Goal: Task Accomplishment & Management: Manage account settings

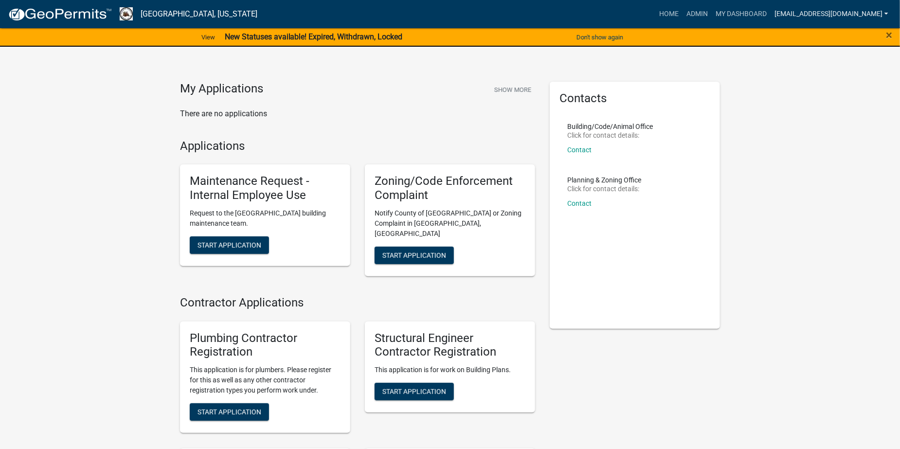
click at [820, 12] on link "[EMAIL_ADDRESS][DOMAIN_NAME]" at bounding box center [832, 14] width 122 height 18
click at [837, 93] on link "Logout" at bounding box center [854, 94] width 78 height 23
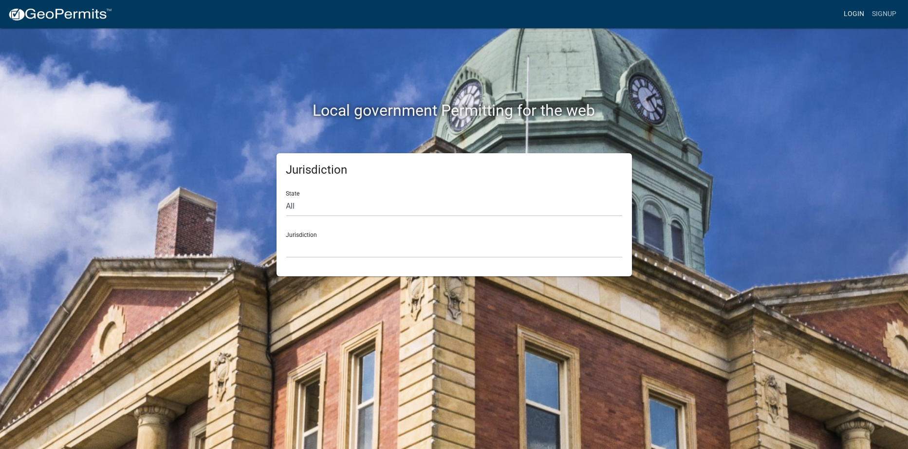
click at [852, 11] on link "Login" at bounding box center [854, 14] width 28 height 18
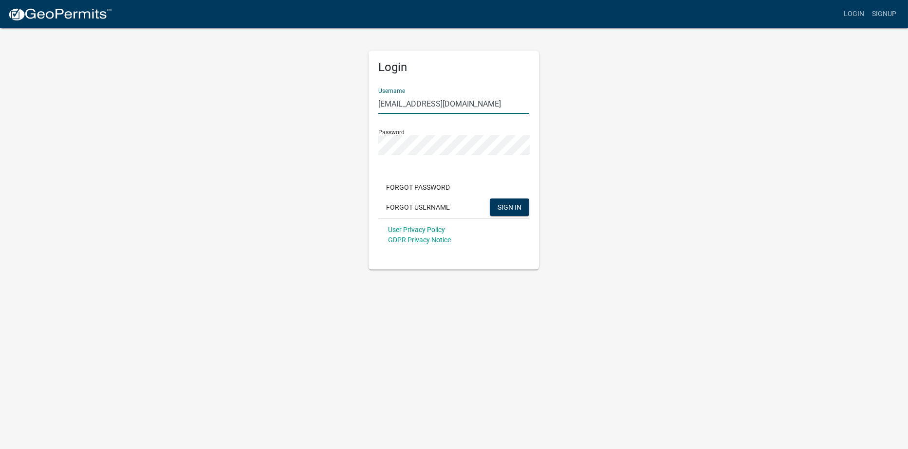
drag, startPoint x: 474, startPoint y: 102, endPoint x: 356, endPoint y: 105, distance: 117.8
click at [357, 107] on div "Login Username [EMAIL_ADDRESS][DOMAIN_NAME] Password Forgot Password Forgot Use…" at bounding box center [454, 148] width 555 height 242
type input "[EMAIL_ADDRESS][DOMAIN_NAME]"
click at [490, 199] on button "SIGN IN" at bounding box center [509, 208] width 39 height 18
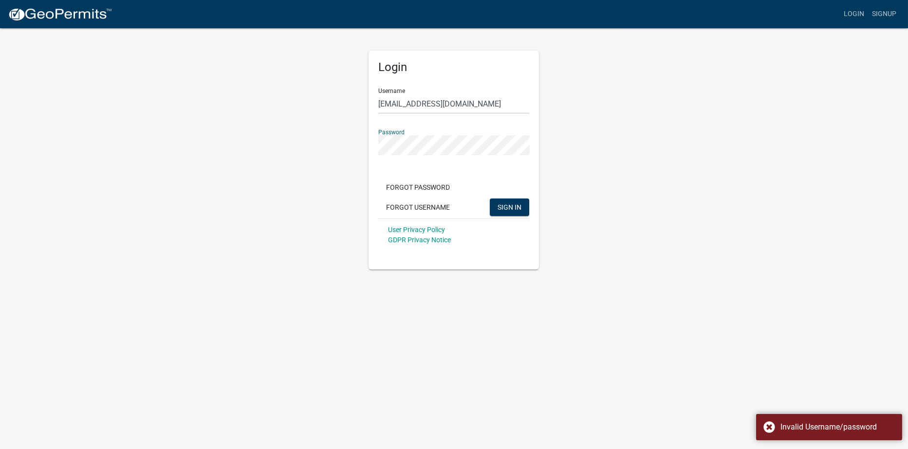
click at [718, 282] on body "Internet Explorer does NOT work with GeoPermits. Get a new browser for more sec…" at bounding box center [454, 224] width 908 height 449
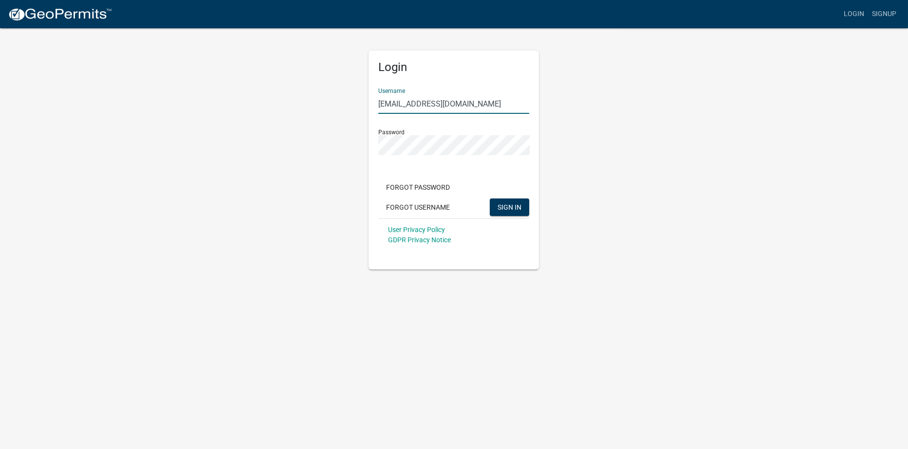
drag, startPoint x: 470, startPoint y: 105, endPoint x: 364, endPoint y: 105, distance: 106.6
click at [365, 105] on div "Login Username [EMAIL_ADDRESS][DOMAIN_NAME] Password Forgot Password Forgot Use…" at bounding box center [453, 148] width 185 height 242
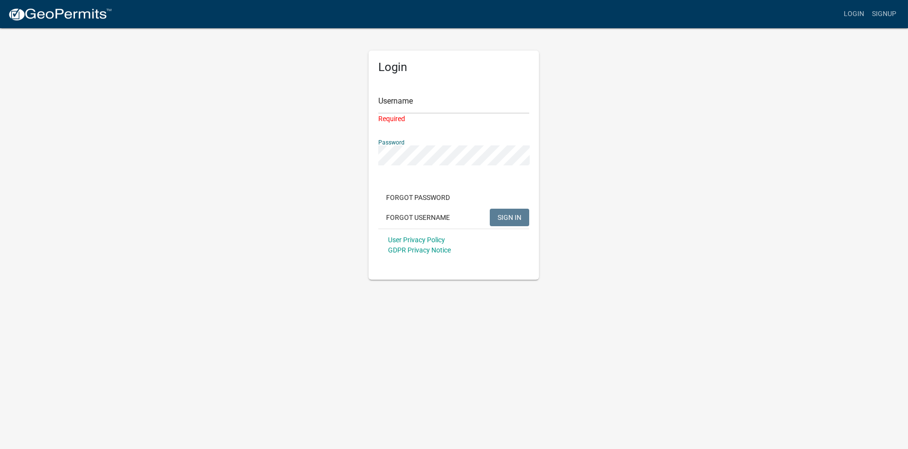
click at [355, 153] on div "Login Username Required Password Forgot Password Forgot Username SIGN IN User P…" at bounding box center [454, 153] width 555 height 253
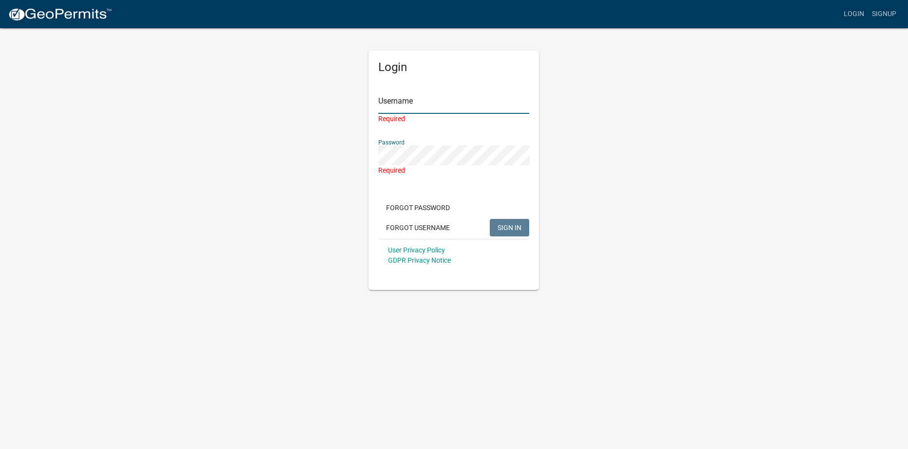
click at [390, 100] on input "Username" at bounding box center [453, 104] width 151 height 20
type input "[EMAIL_ADDRESS][DOMAIN_NAME]"
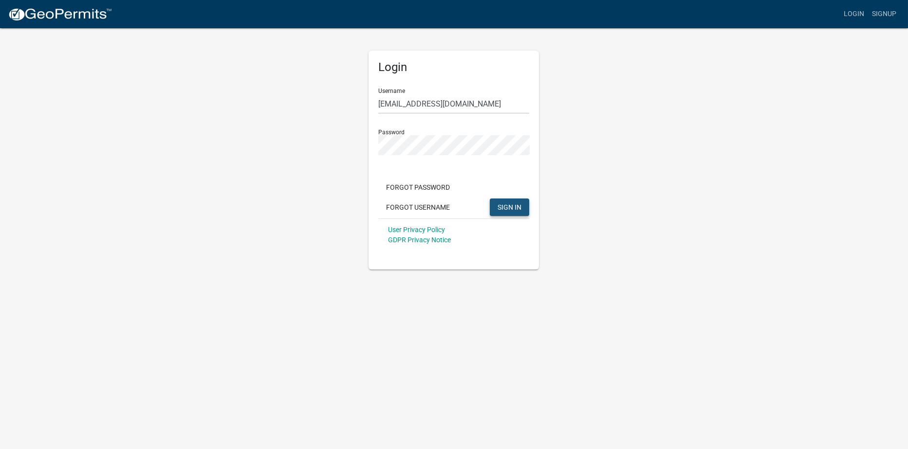
click at [500, 212] on button "SIGN IN" at bounding box center [509, 208] width 39 height 18
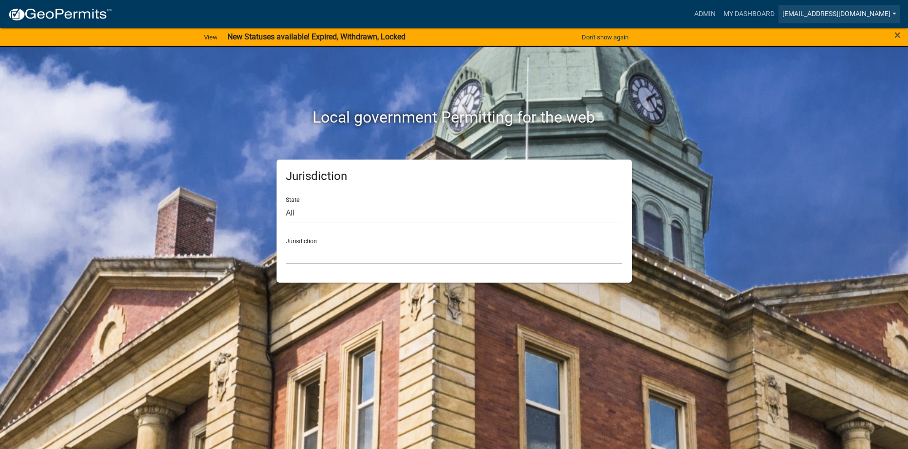
click at [844, 15] on link "[EMAIL_ADDRESS][DOMAIN_NAME]" at bounding box center [839, 14] width 122 height 18
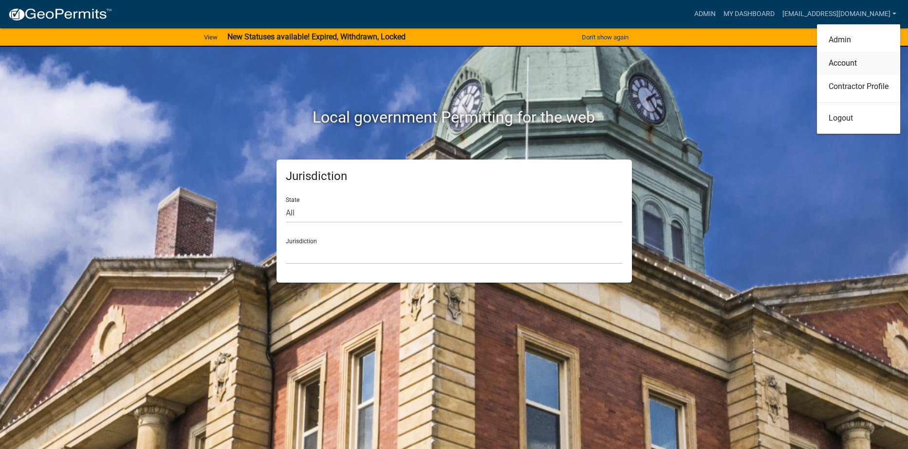
click at [837, 64] on link "Account" at bounding box center [858, 63] width 83 height 23
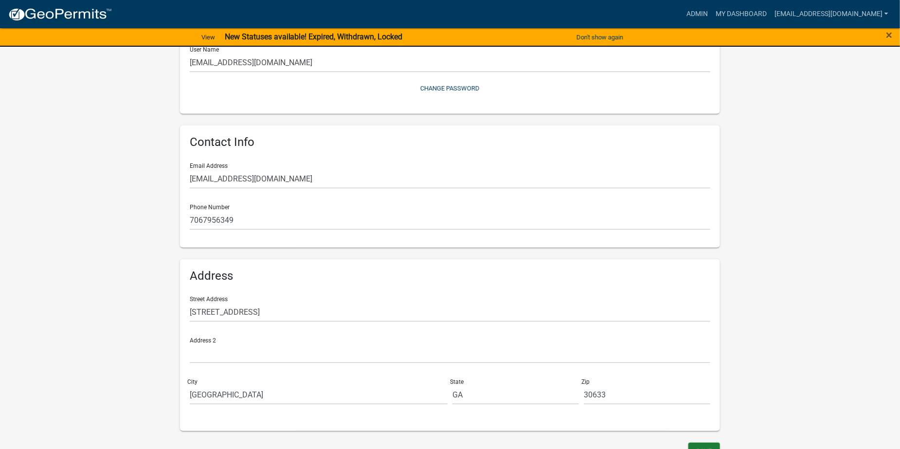
scroll to position [135, 0]
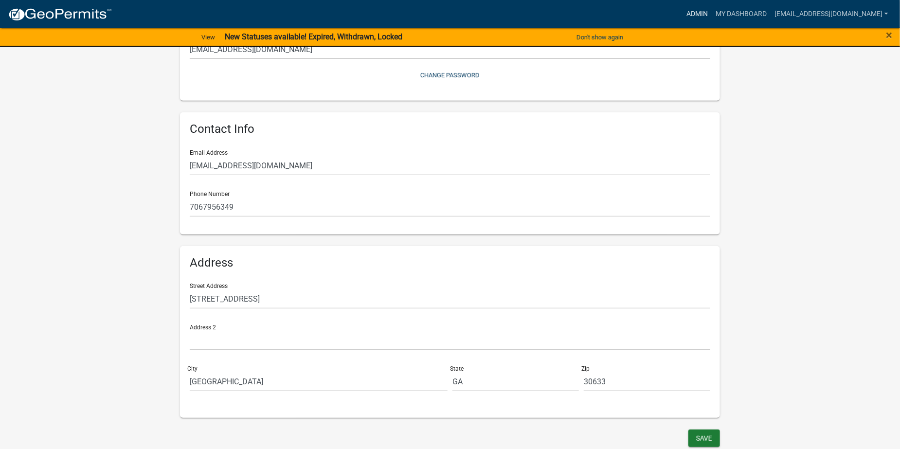
click at [712, 12] on link "Admin" at bounding box center [697, 14] width 29 height 18
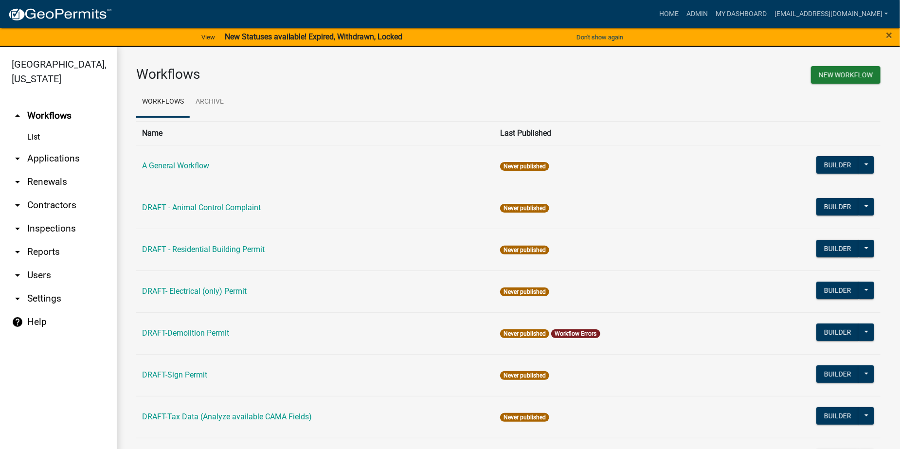
click at [45, 276] on link "arrow_drop_down Users" at bounding box center [58, 275] width 117 height 23
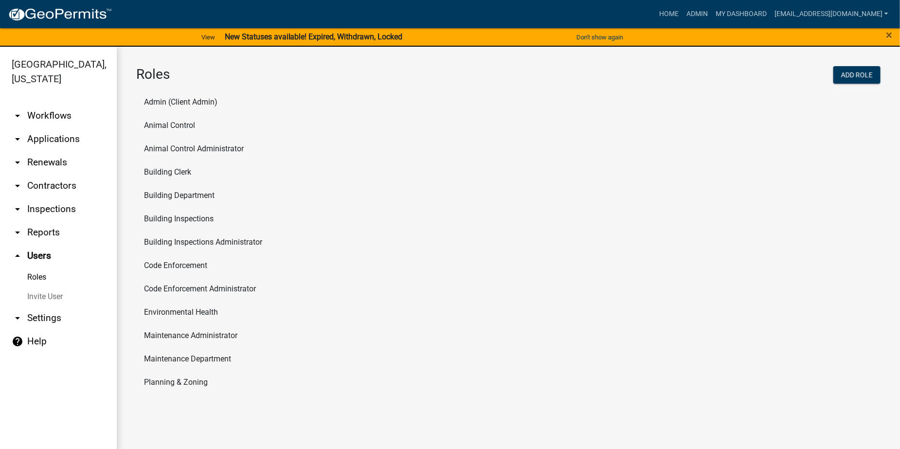
click at [176, 360] on li "Maintenance Department" at bounding box center [508, 358] width 745 height 23
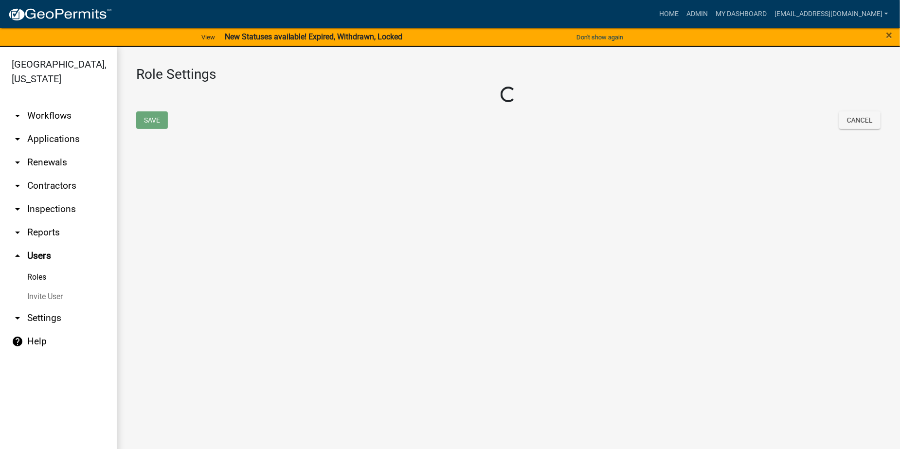
select select "4: red"
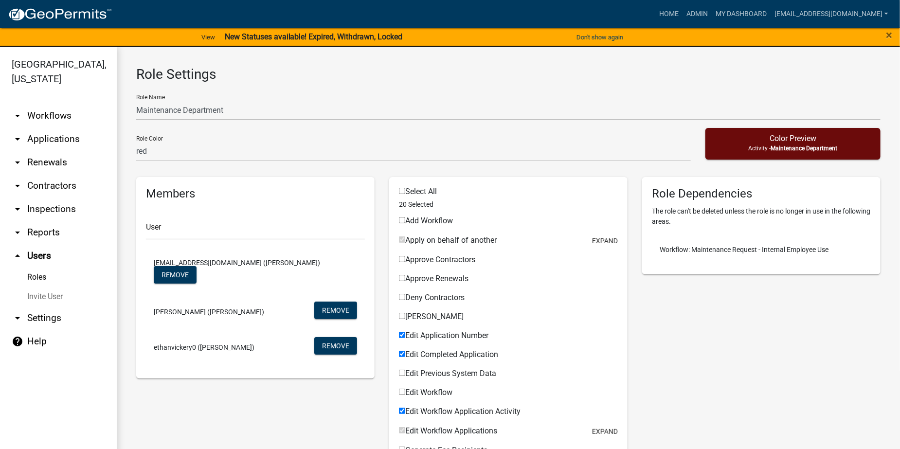
click at [40, 298] on link "Invite User" at bounding box center [58, 296] width 117 height 19
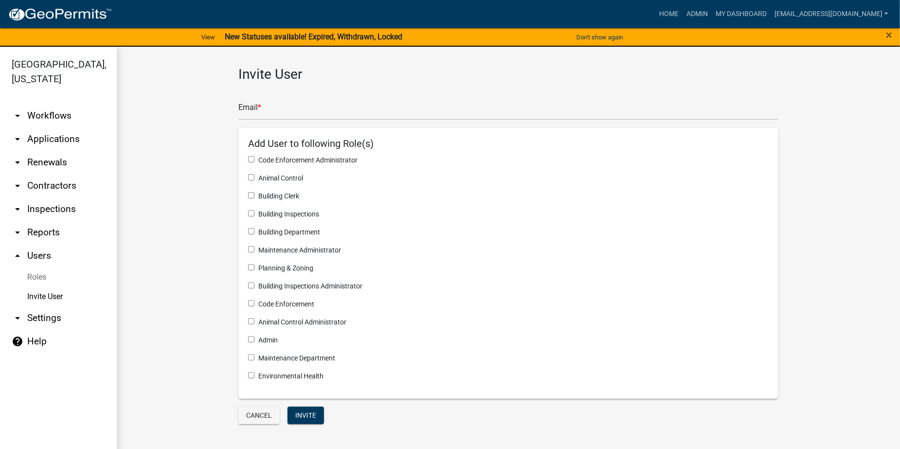
click at [252, 355] on input "checkbox" at bounding box center [251, 357] width 6 height 6
checkbox input "true"
click at [273, 111] on input "text" at bounding box center [508, 110] width 540 height 20
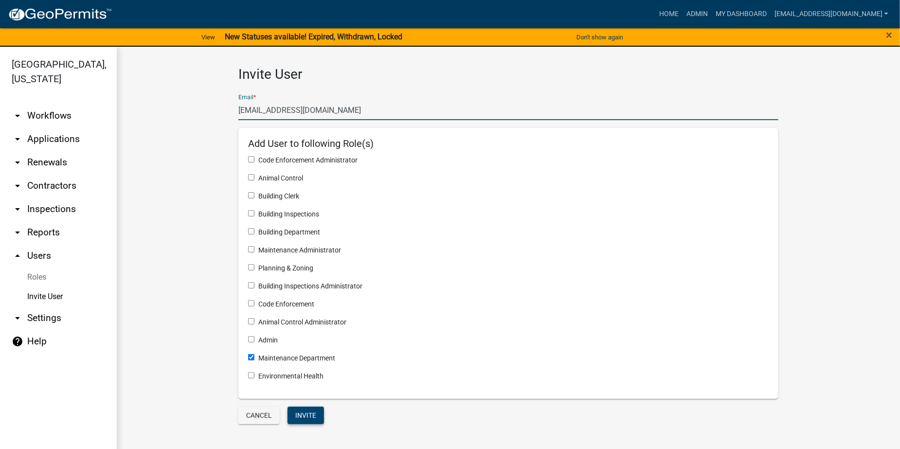
type input "[EMAIL_ADDRESS][DOMAIN_NAME]"
click at [308, 412] on button "Invite" at bounding box center [306, 416] width 37 height 18
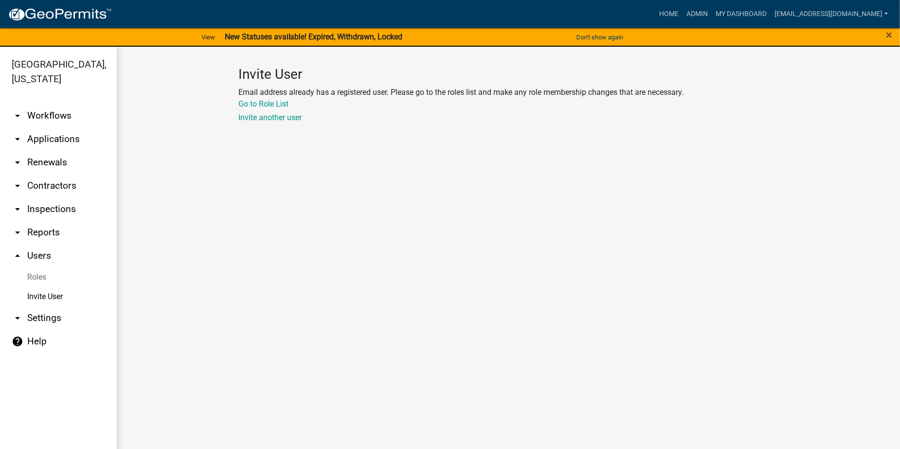
click at [54, 293] on link "Invite User" at bounding box center [58, 296] width 117 height 19
click at [32, 275] on link "Roles" at bounding box center [58, 277] width 117 height 19
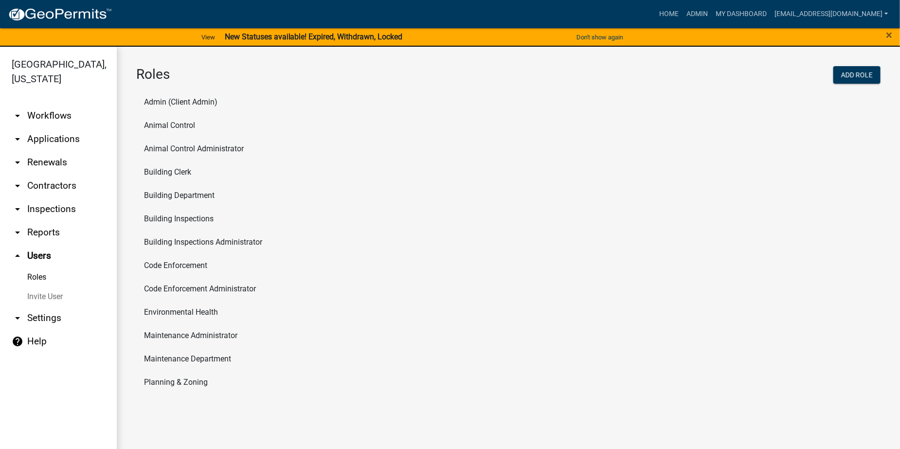
click at [215, 356] on li "Maintenance Department" at bounding box center [508, 358] width 745 height 23
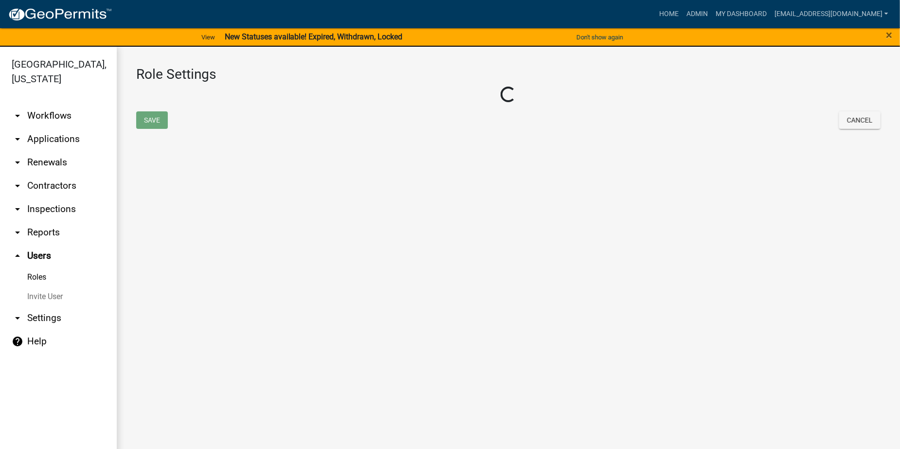
select select "4: red"
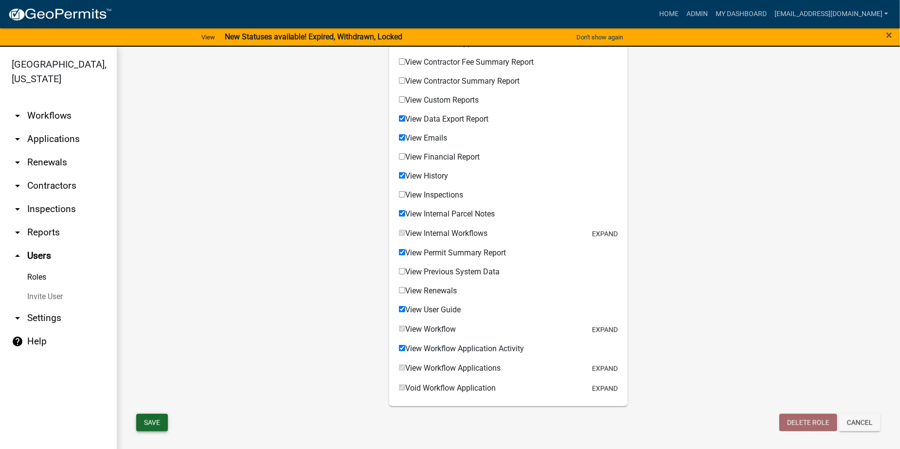
click at [155, 423] on button "Save" at bounding box center [152, 423] width 32 height 18
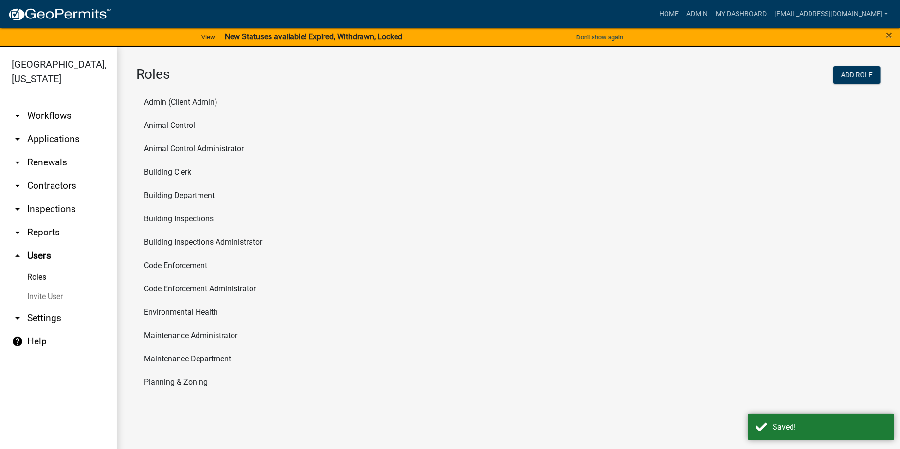
click at [43, 114] on link "arrow_drop_down Workflows" at bounding box center [58, 115] width 117 height 23
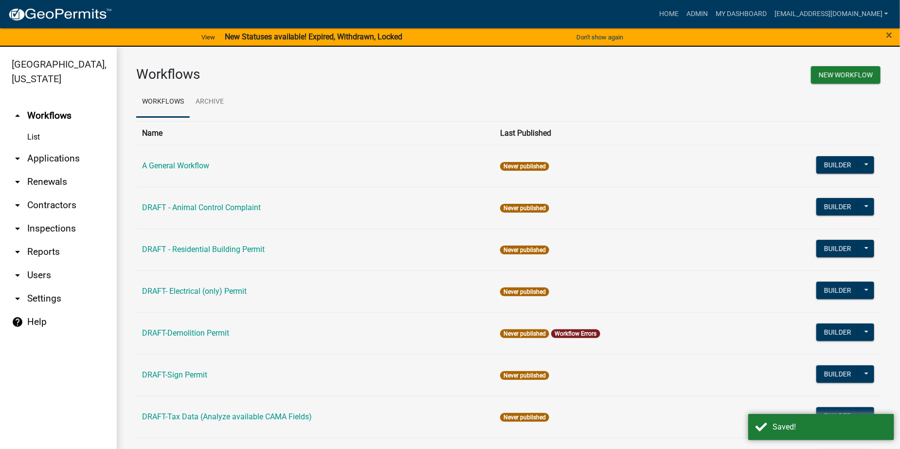
click at [42, 156] on link "arrow_drop_down Applications" at bounding box center [58, 158] width 117 height 23
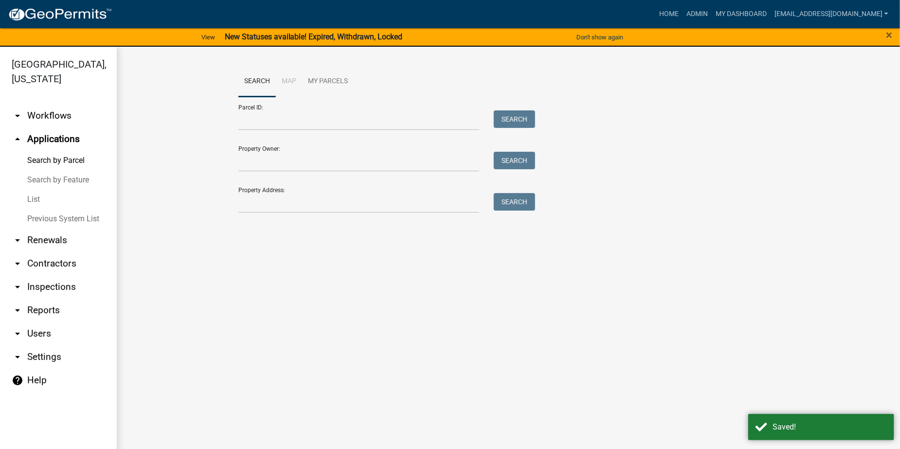
click at [34, 200] on link "List" at bounding box center [58, 199] width 117 height 19
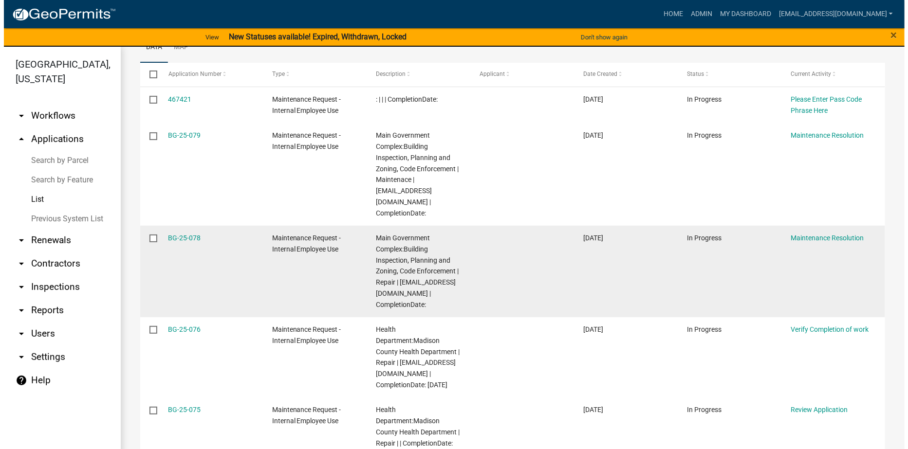
scroll to position [146, 0]
click at [183, 234] on link "BG-25-078" at bounding box center [180, 238] width 33 height 8
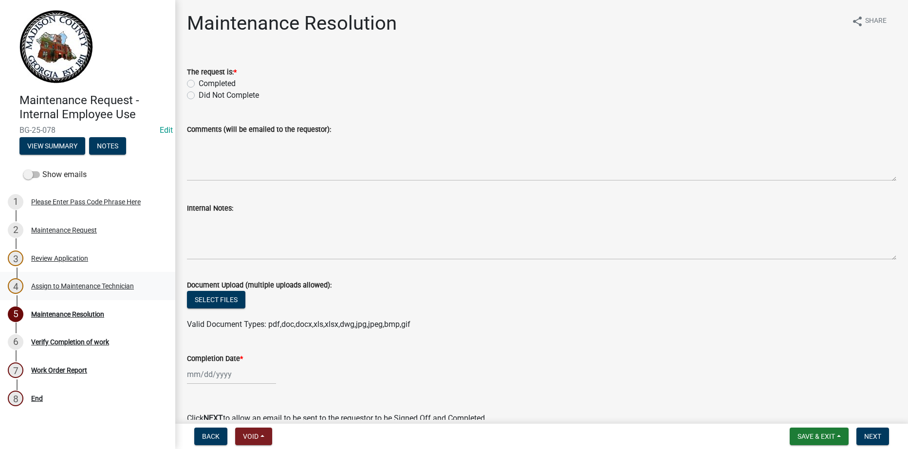
click at [75, 286] on div "Assign to Maintenance Technician" at bounding box center [82, 286] width 103 height 7
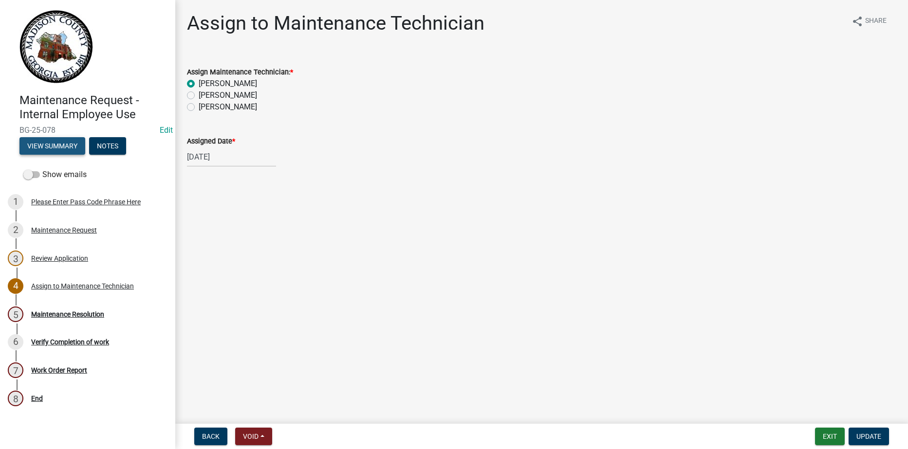
click at [55, 146] on button "View Summary" at bounding box center [52, 146] width 66 height 18
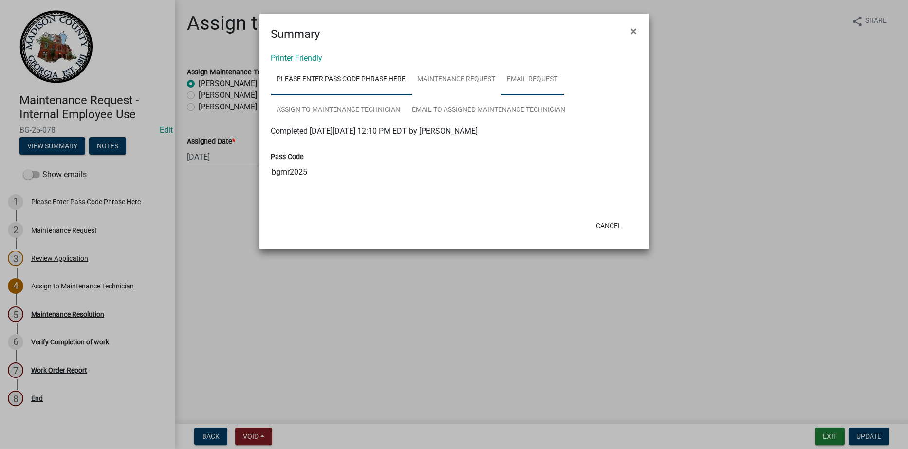
click at [526, 80] on link "Email Request" at bounding box center [532, 79] width 62 height 31
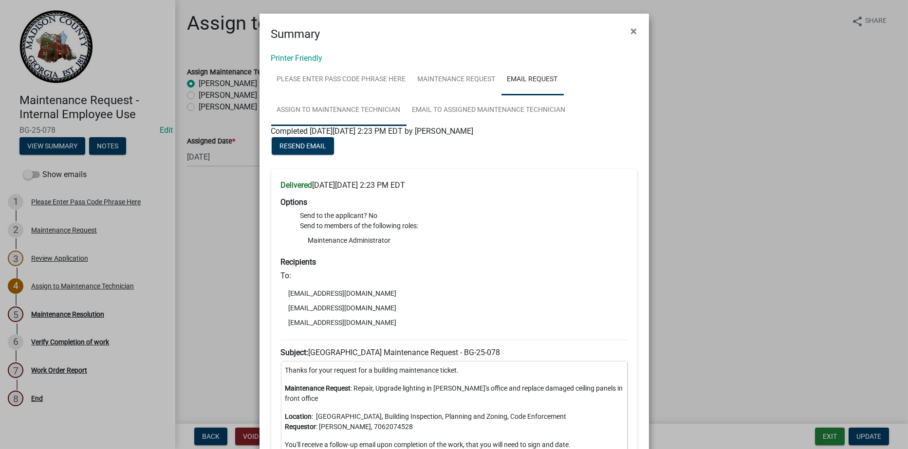
click at [337, 109] on link "Assign to Maintenance Technician" at bounding box center [338, 110] width 135 height 31
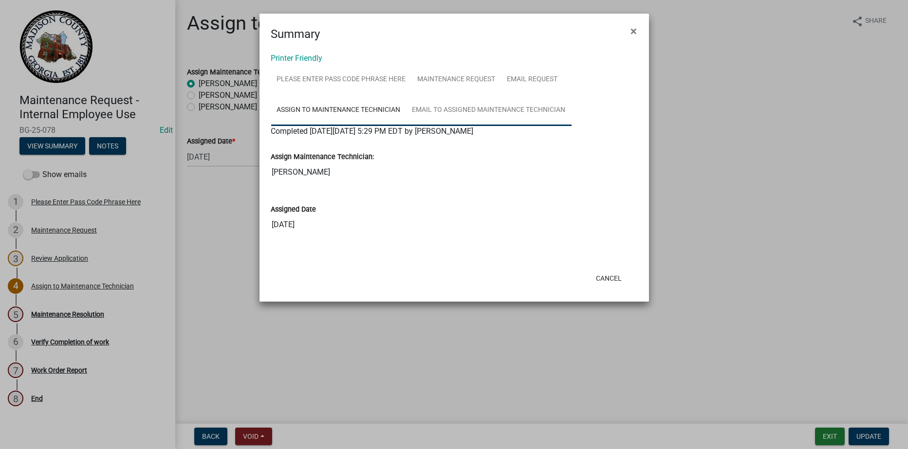
click at [510, 110] on link "Email to Assigned Maintenance Technician" at bounding box center [488, 110] width 165 height 31
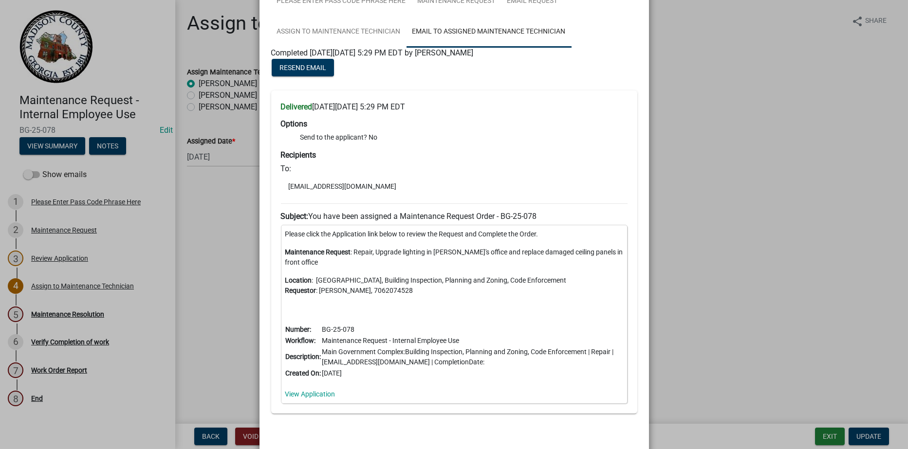
scroll to position [127, 0]
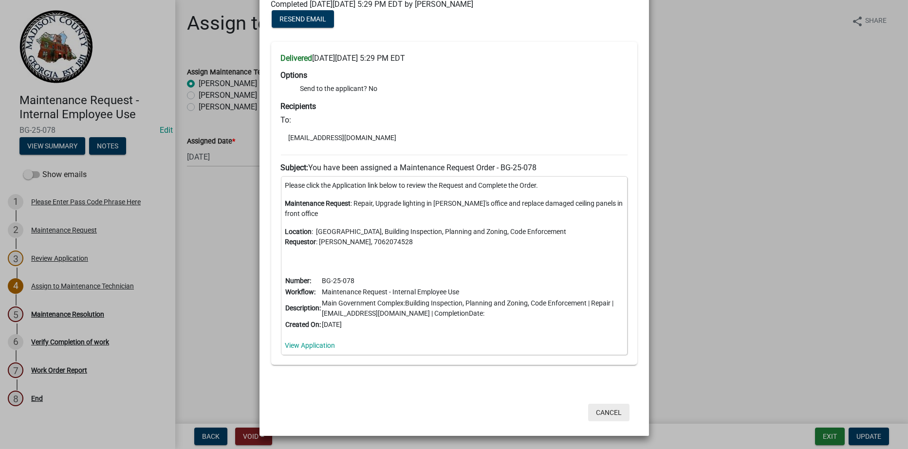
click at [603, 413] on button "Cancel" at bounding box center [608, 413] width 41 height 18
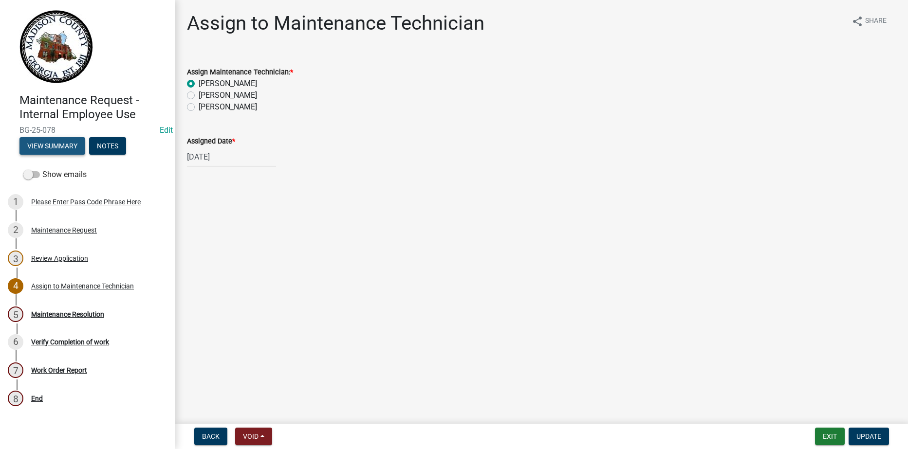
click at [39, 146] on button "View Summary" at bounding box center [52, 146] width 66 height 18
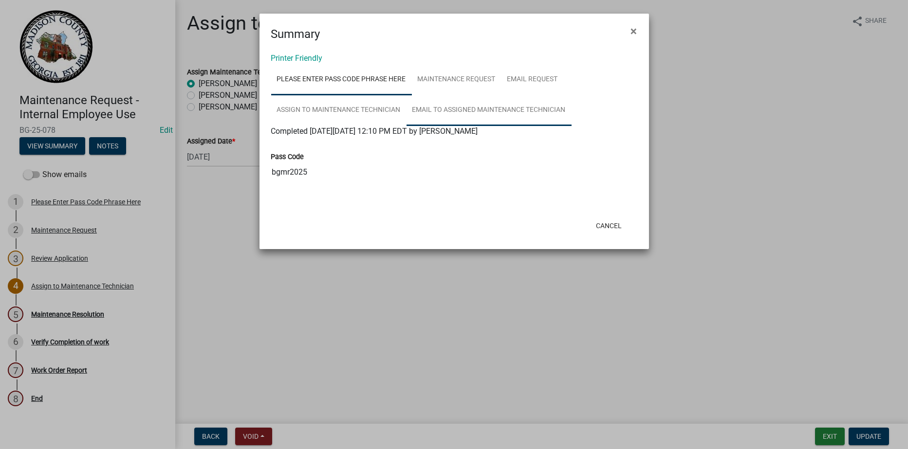
click at [504, 110] on link "Email to Assigned Maintenance Technician" at bounding box center [488, 110] width 165 height 31
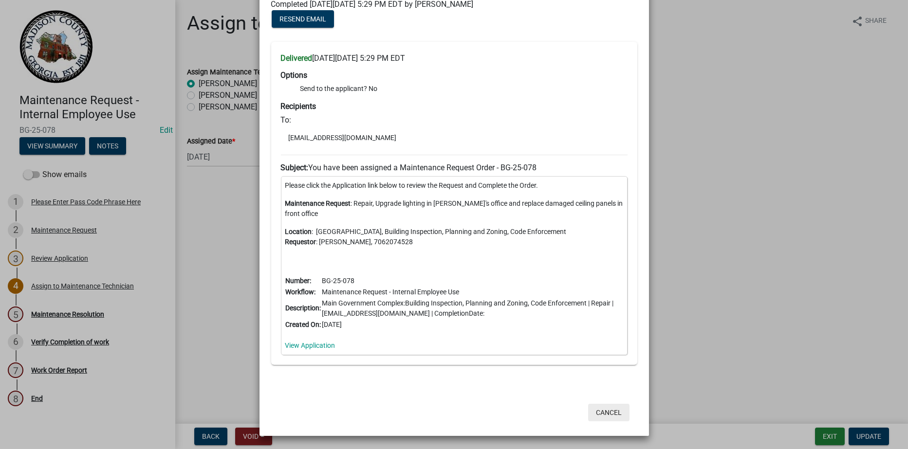
click at [601, 414] on button "Cancel" at bounding box center [608, 413] width 41 height 18
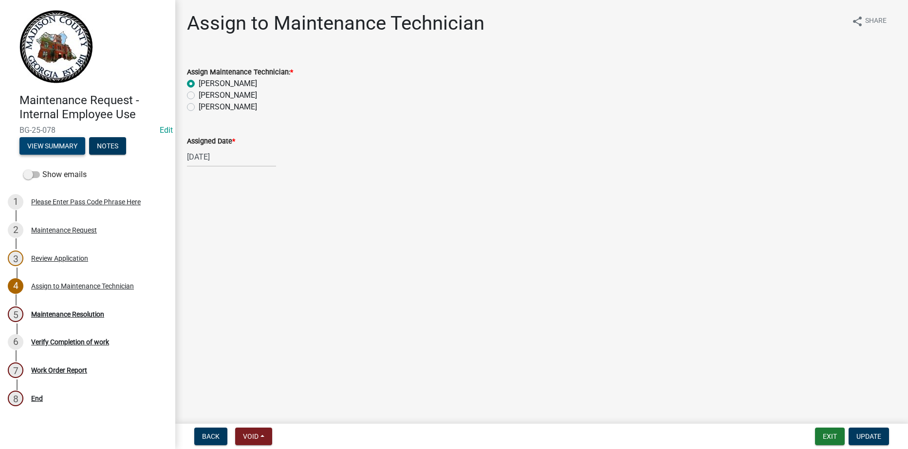
click at [49, 149] on button "View Summary" at bounding box center [52, 146] width 66 height 18
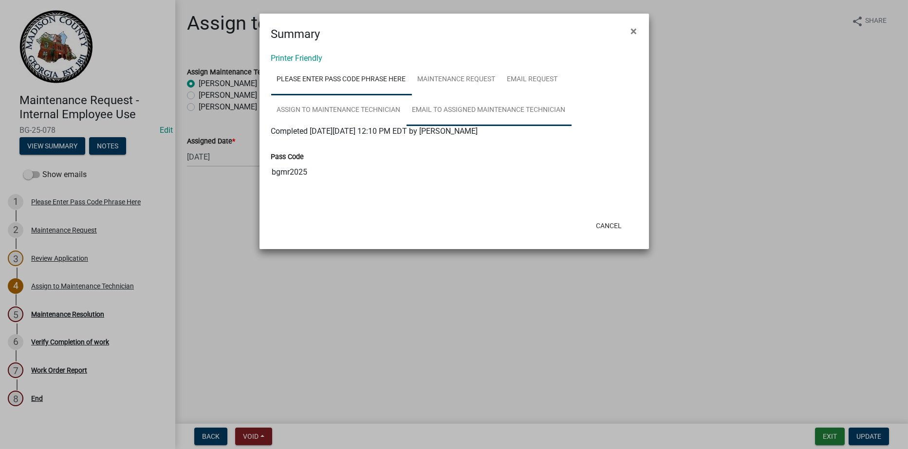
click at [548, 113] on link "Email to Assigned Maintenance Technician" at bounding box center [488, 110] width 165 height 31
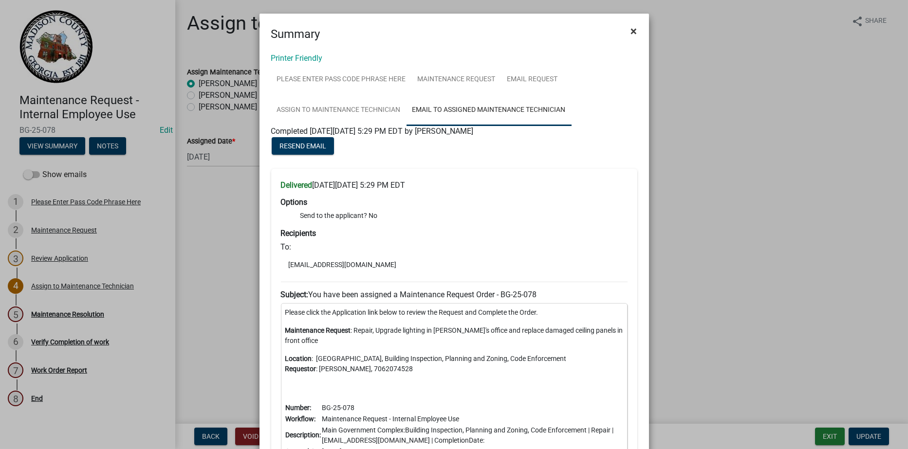
click at [631, 34] on span "×" at bounding box center [634, 31] width 6 height 14
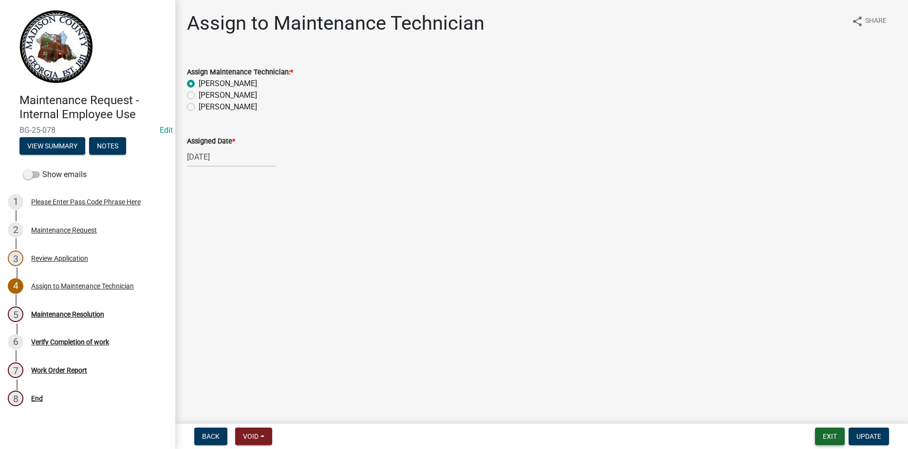
click at [824, 435] on button "Exit" at bounding box center [830, 437] width 30 height 18
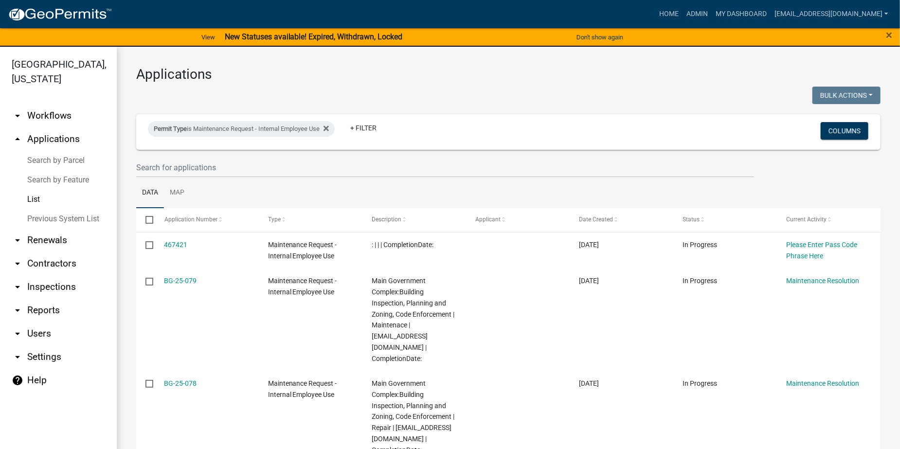
click at [40, 336] on link "arrow_drop_down Users" at bounding box center [58, 333] width 117 height 23
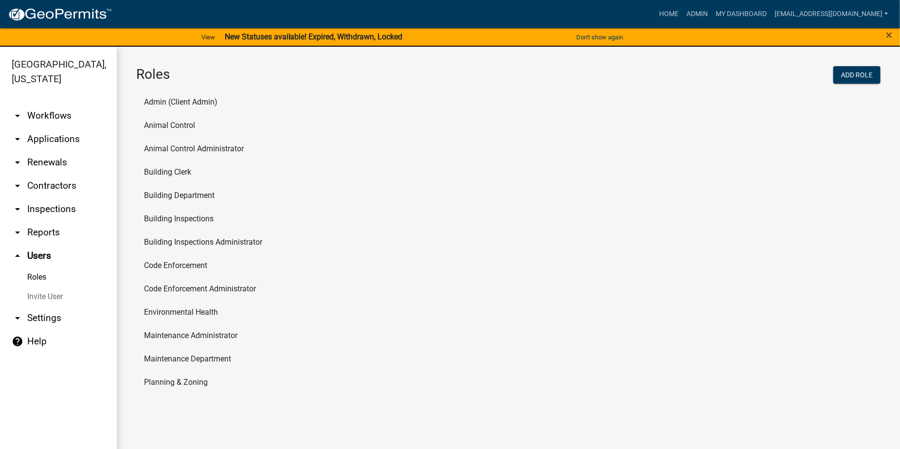
click at [199, 358] on li "Maintenance Department" at bounding box center [508, 358] width 745 height 23
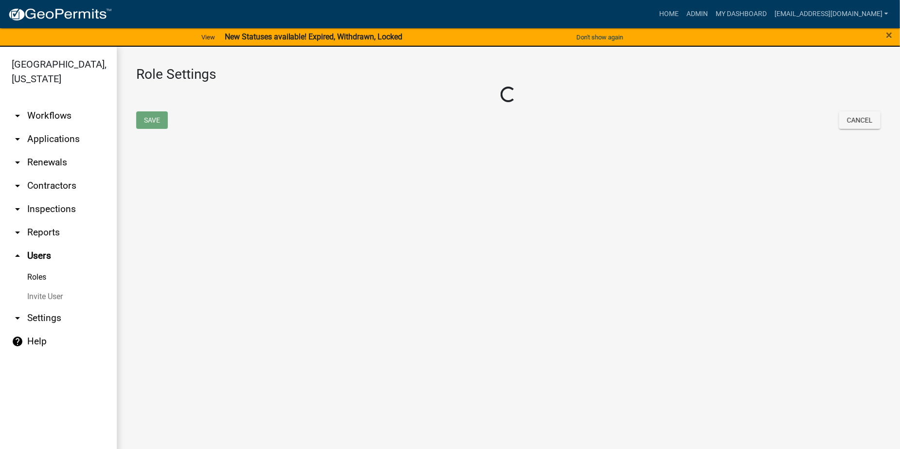
select select "4: red"
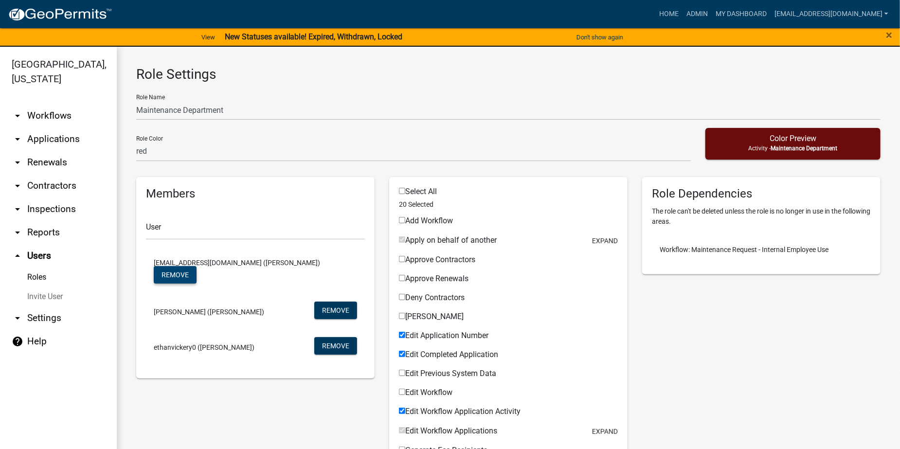
click at [197, 266] on button "Remove" at bounding box center [175, 275] width 43 height 18
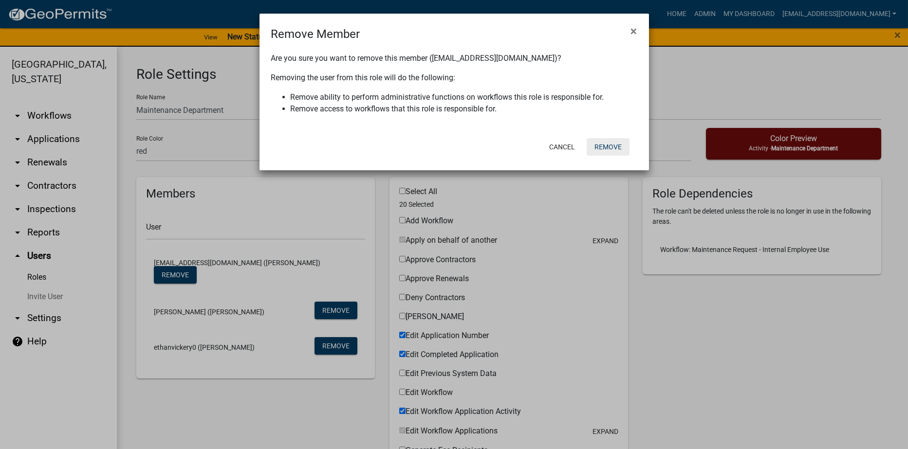
click at [614, 143] on button "Remove" at bounding box center [607, 147] width 43 height 18
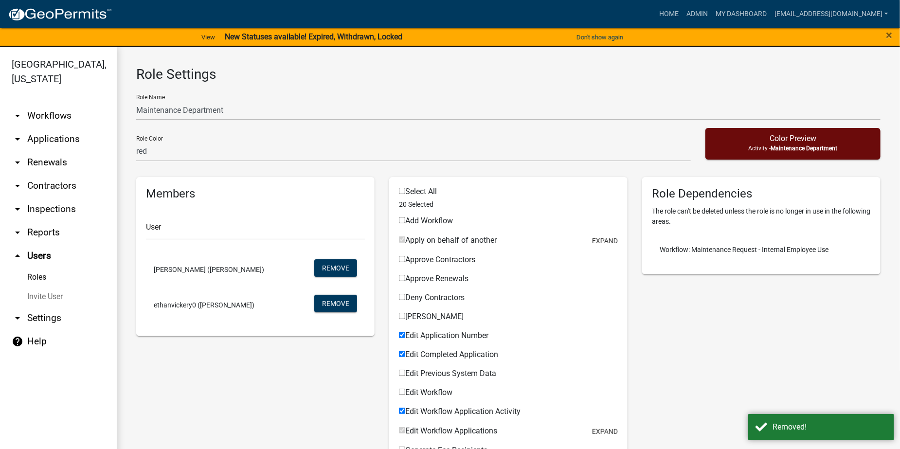
click at [57, 298] on link "Invite User" at bounding box center [58, 296] width 117 height 19
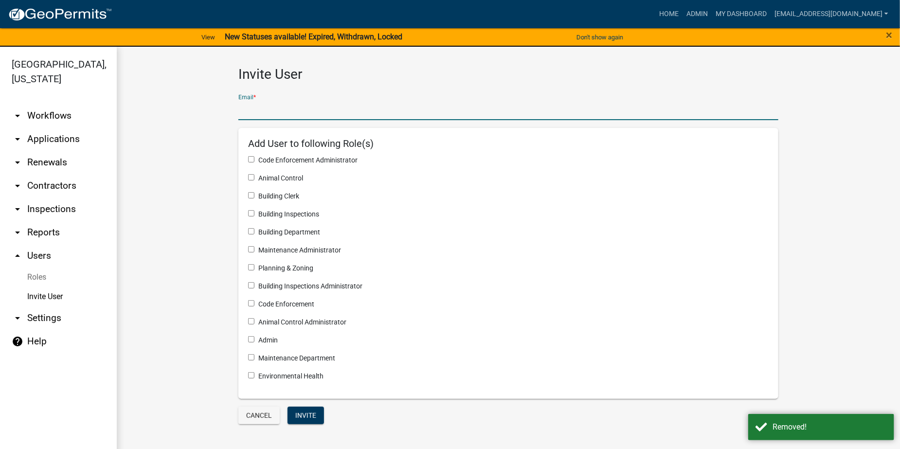
click at [263, 111] on input "text" at bounding box center [508, 110] width 540 height 20
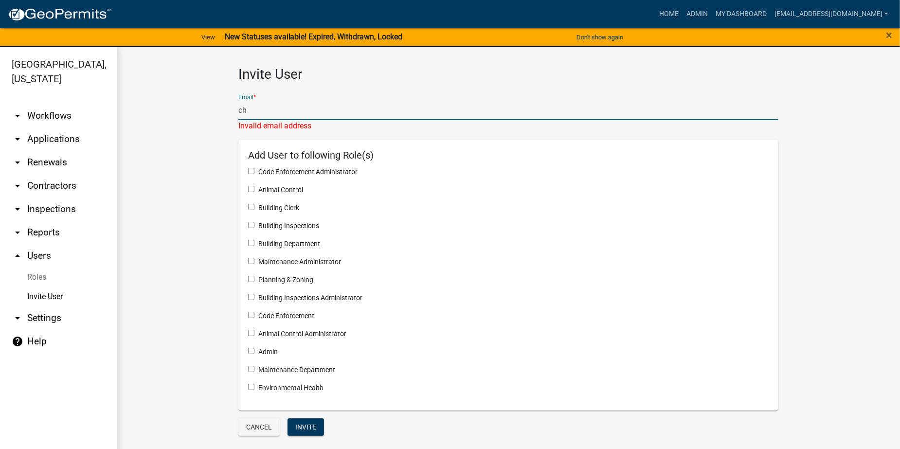
type input "c"
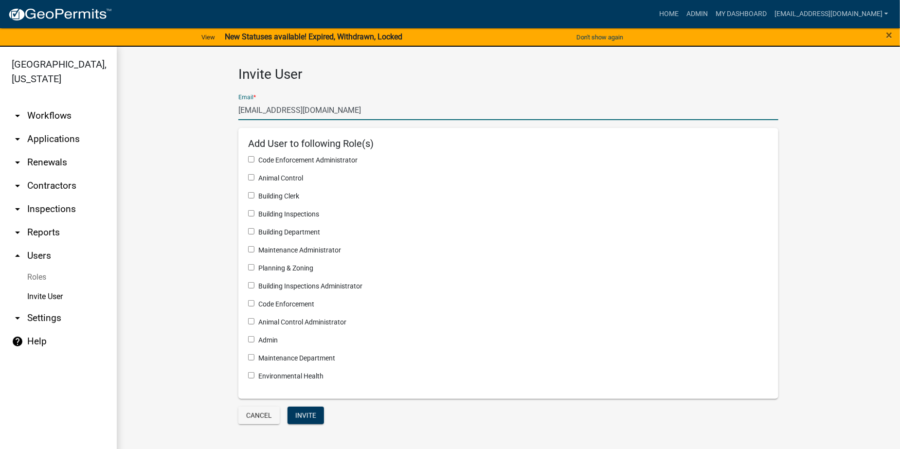
type input "[EMAIL_ADDRESS][DOMAIN_NAME]"
click at [251, 356] on input "checkbox" at bounding box center [251, 357] width 6 height 6
checkbox input "true"
click at [311, 413] on button "Invite" at bounding box center [306, 416] width 37 height 18
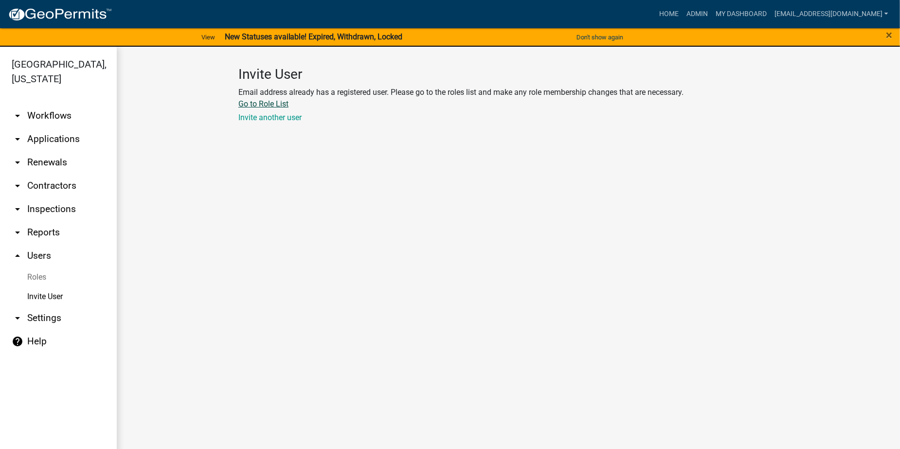
click at [269, 104] on link "Go to Role List" at bounding box center [263, 103] width 50 height 9
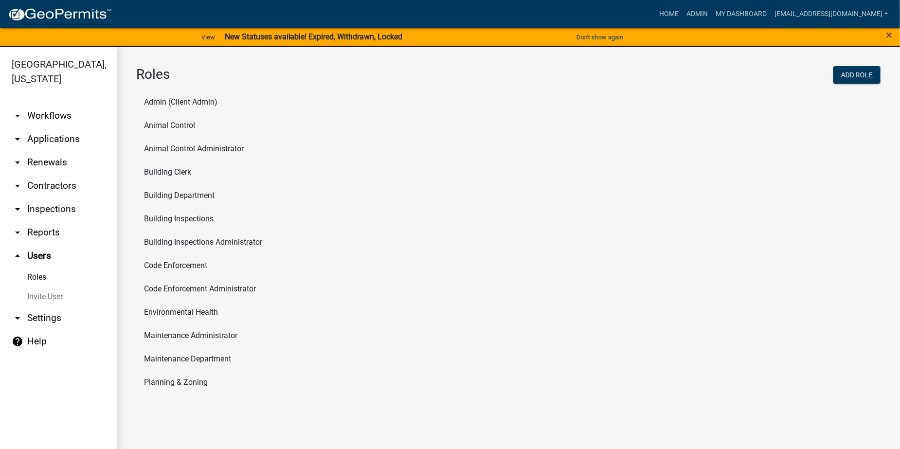
click at [206, 357] on li "Maintenance Department" at bounding box center [508, 358] width 745 height 23
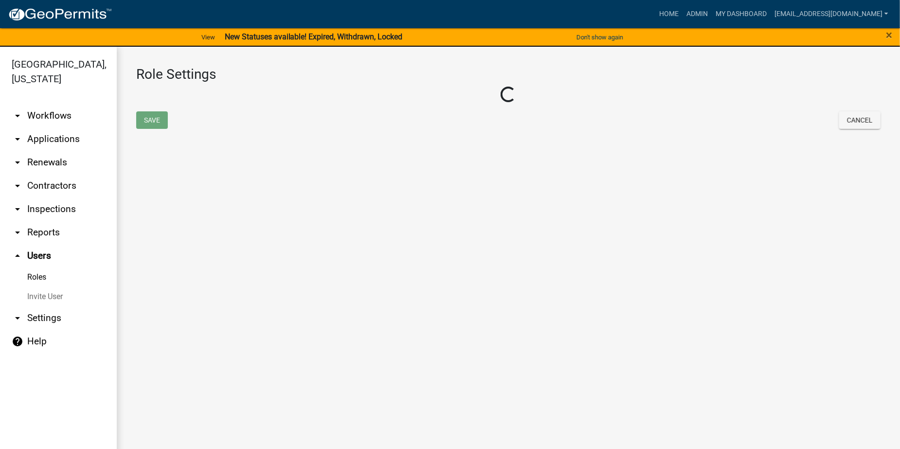
select select "4: red"
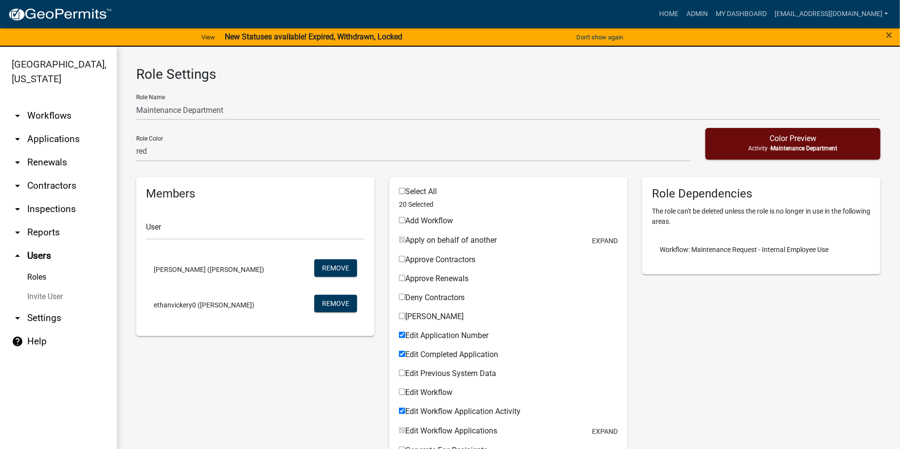
click at [45, 300] on link "Invite User" at bounding box center [58, 296] width 117 height 19
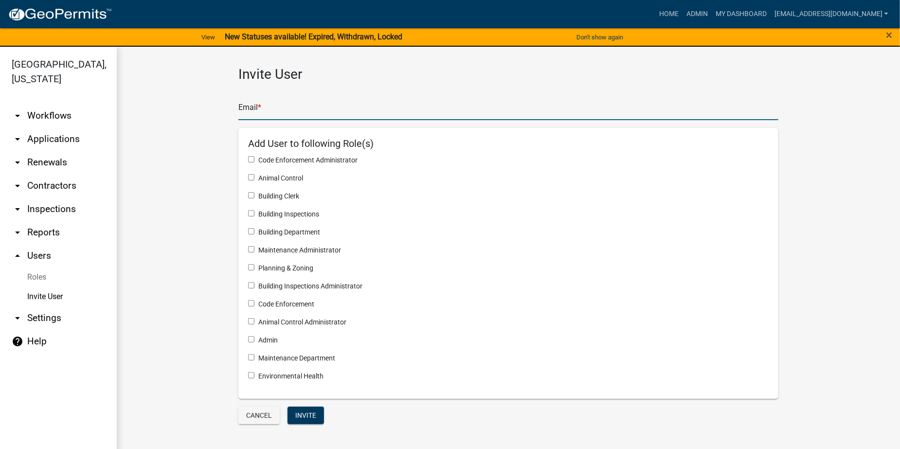
click at [276, 110] on input "text" at bounding box center [508, 110] width 540 height 20
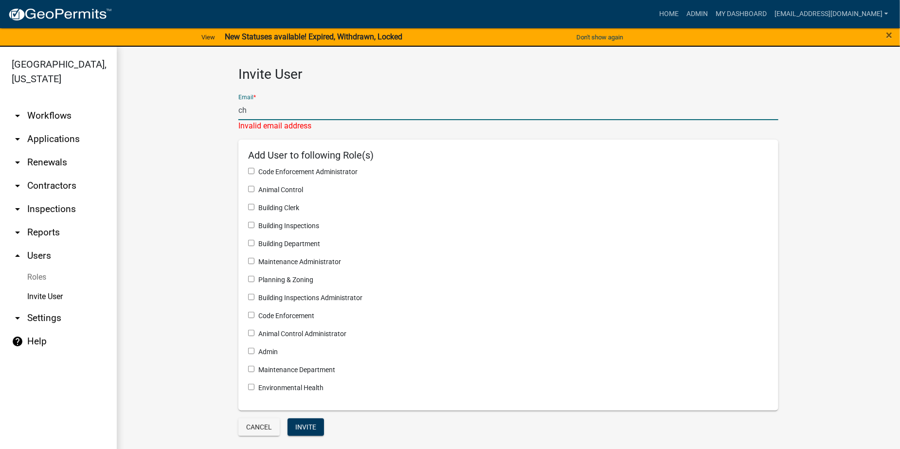
type input "c"
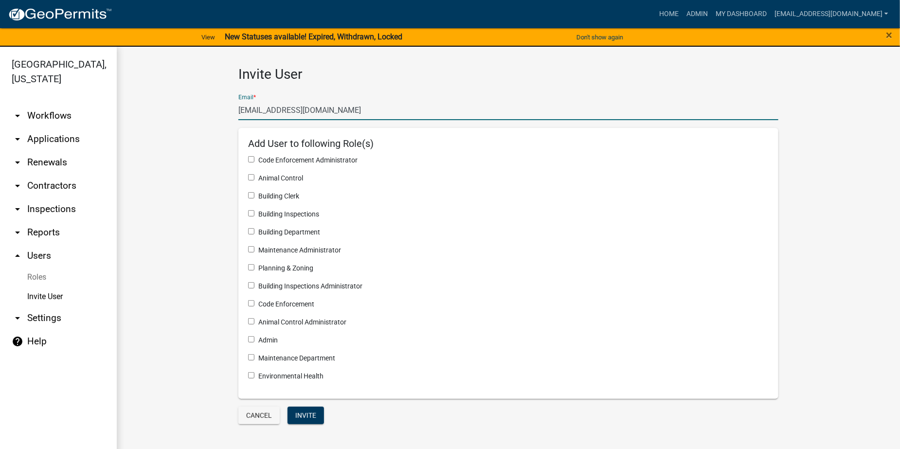
type input "[EMAIL_ADDRESS][DOMAIN_NAME]"
click at [252, 357] on input "checkbox" at bounding box center [251, 357] width 6 height 6
checkbox input "true"
click at [309, 414] on button "Invite" at bounding box center [306, 416] width 37 height 18
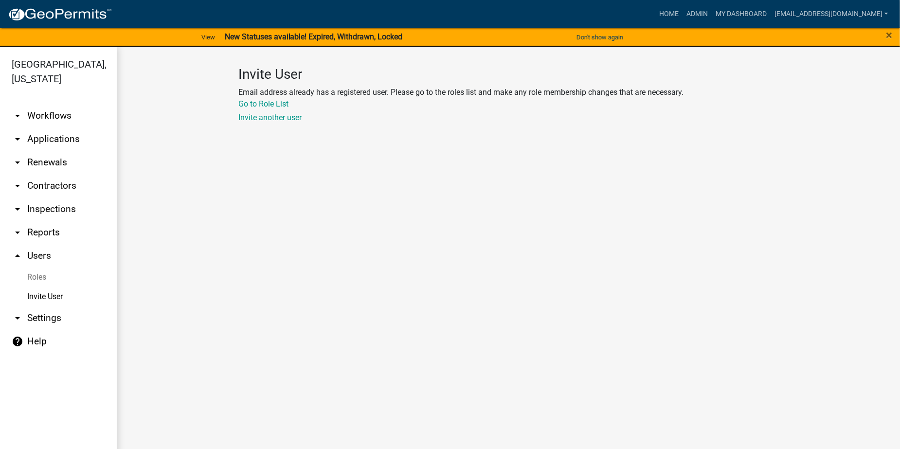
click at [34, 276] on link "Roles" at bounding box center [58, 277] width 117 height 19
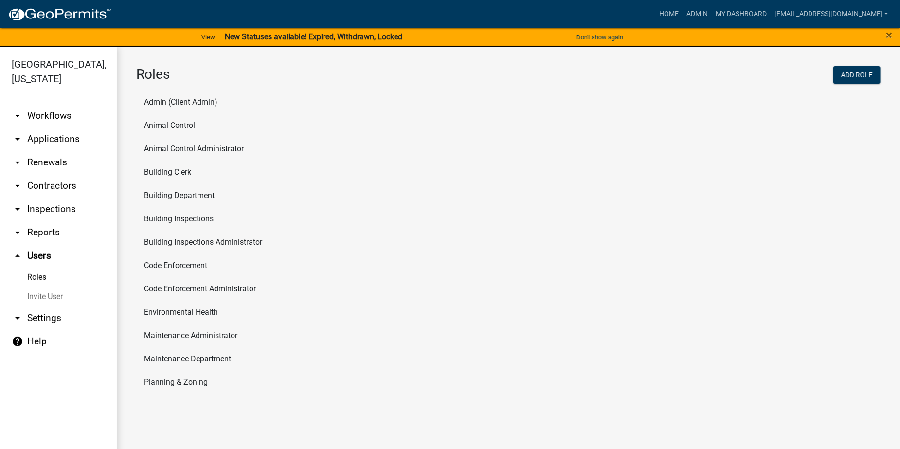
click at [198, 359] on li "Maintenance Department" at bounding box center [508, 358] width 745 height 23
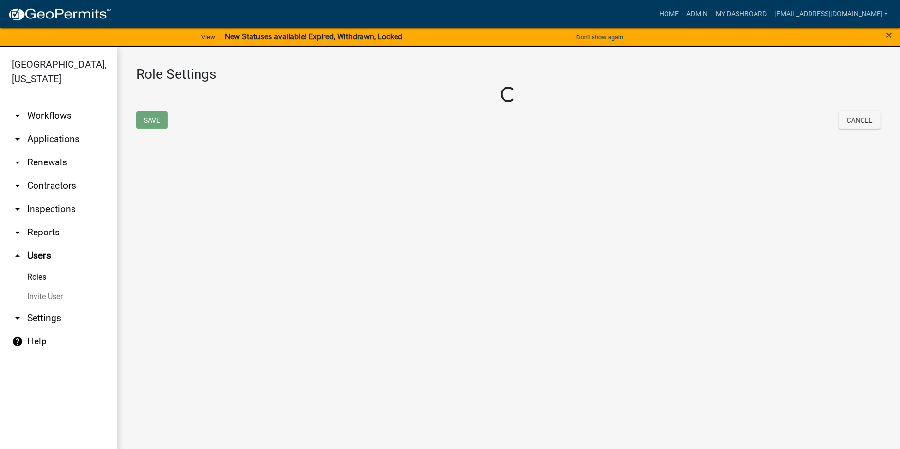
select select "4: red"
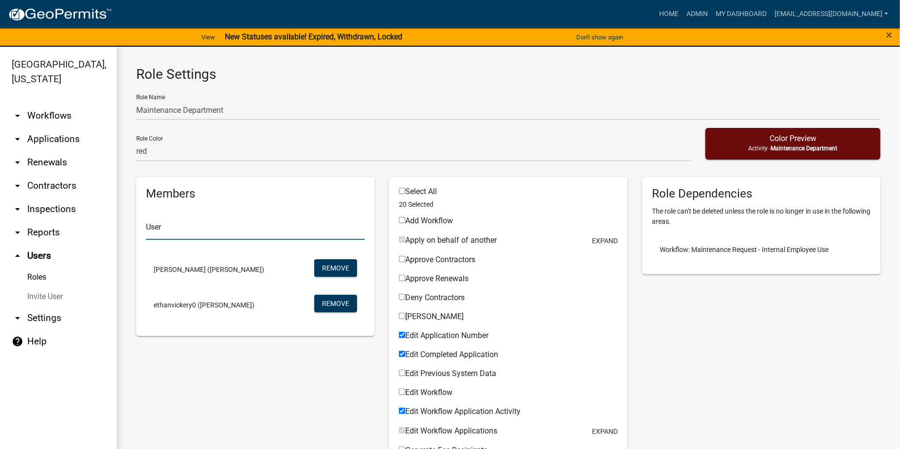
click at [163, 230] on input "text" at bounding box center [255, 230] width 219 height 20
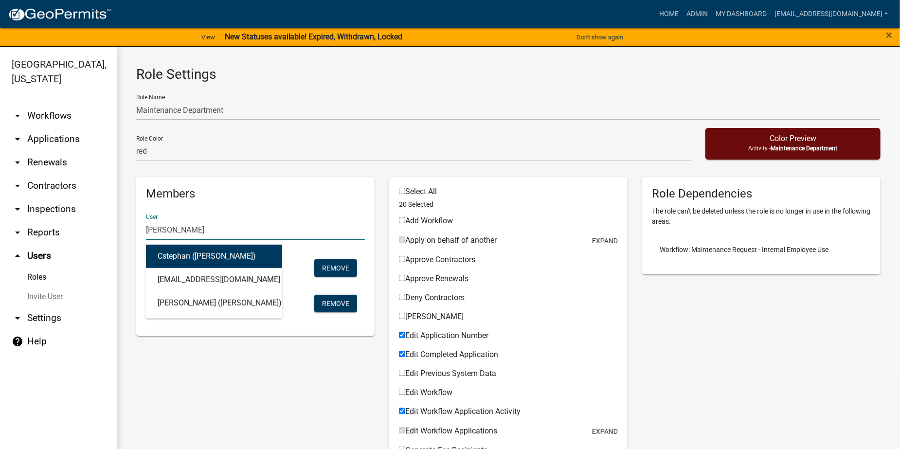
type input "[PERSON_NAME]"
click at [195, 256] on button "[EMAIL_ADDRESS][DOMAIN_NAME] ([PERSON_NAME])" at bounding box center [214, 256] width 136 height 23
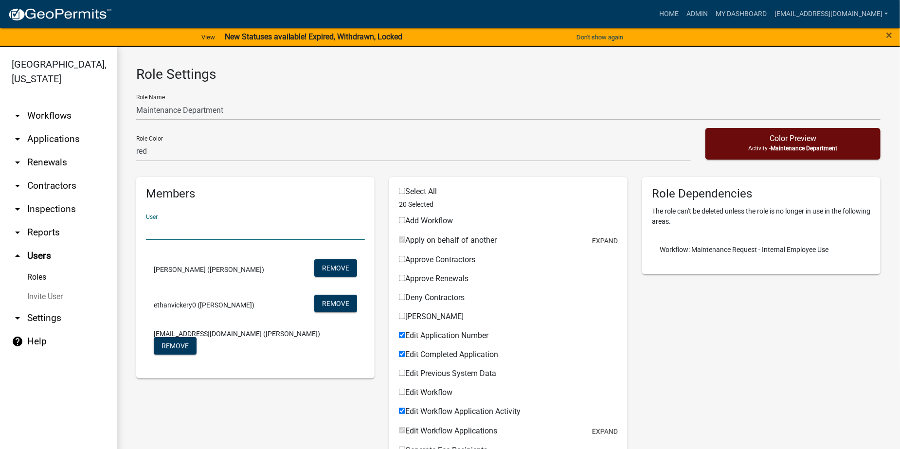
click at [161, 230] on input "text" at bounding box center [255, 230] width 219 height 20
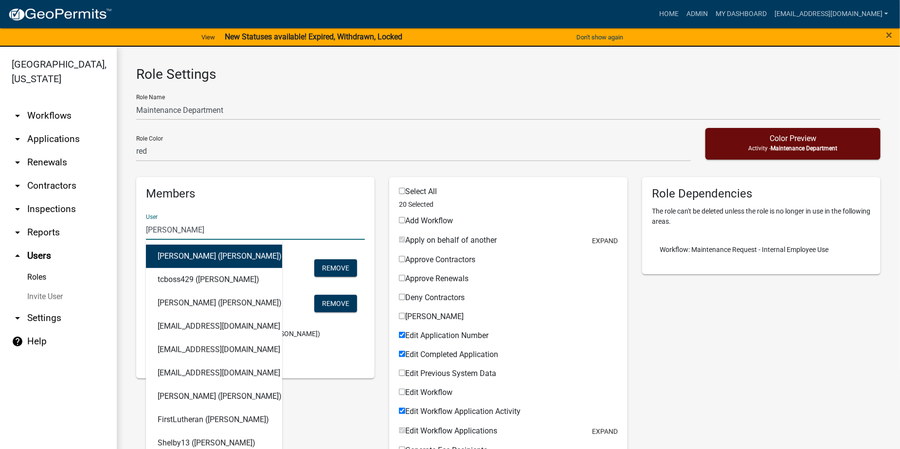
type input "[PERSON_NAME]"
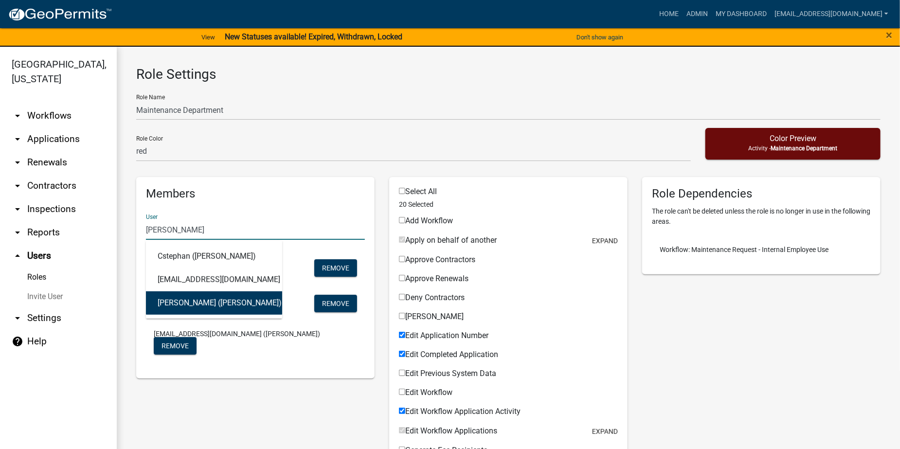
click at [196, 302] on button "[PERSON_NAME] ([PERSON_NAME])" at bounding box center [214, 303] width 136 height 23
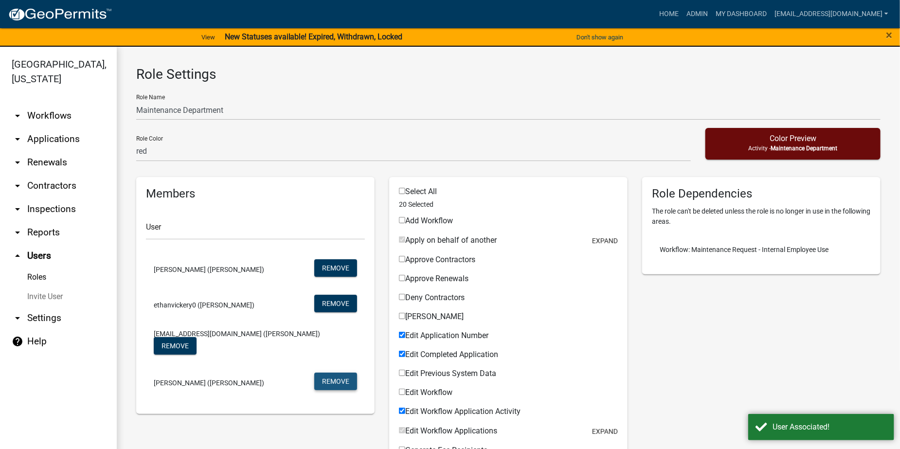
click at [324, 374] on button "Remove" at bounding box center [335, 382] width 43 height 18
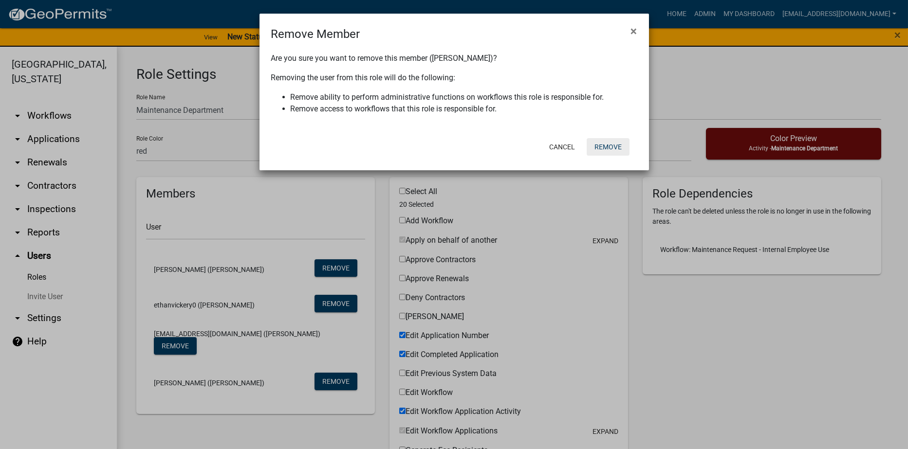
click at [607, 146] on button "Remove" at bounding box center [607, 147] width 43 height 18
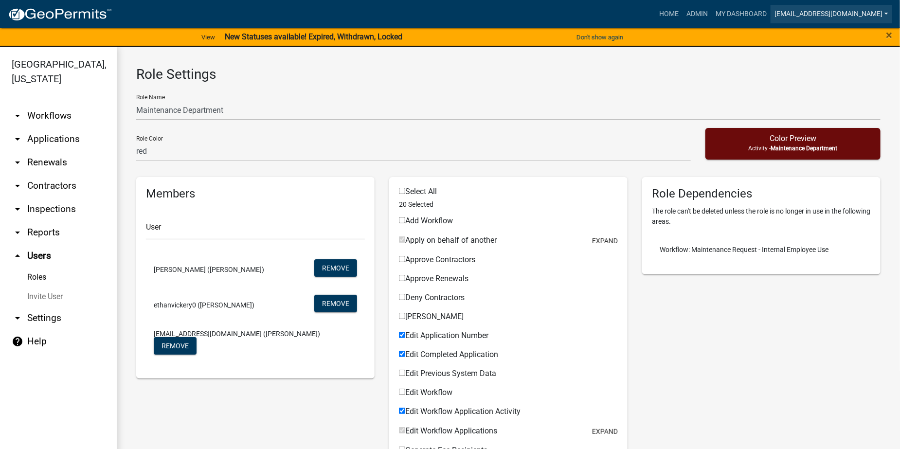
click at [827, 12] on link "[EMAIL_ADDRESS][DOMAIN_NAME]" at bounding box center [832, 14] width 122 height 18
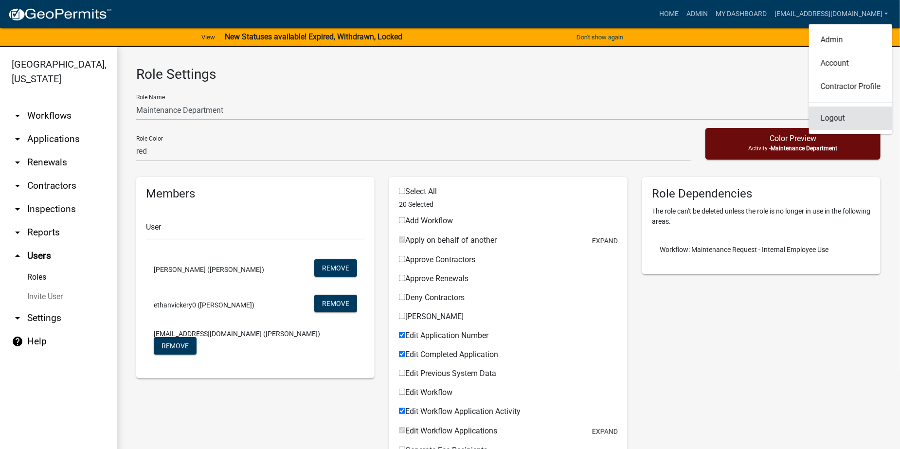
click at [829, 119] on link "Logout" at bounding box center [850, 118] width 83 height 23
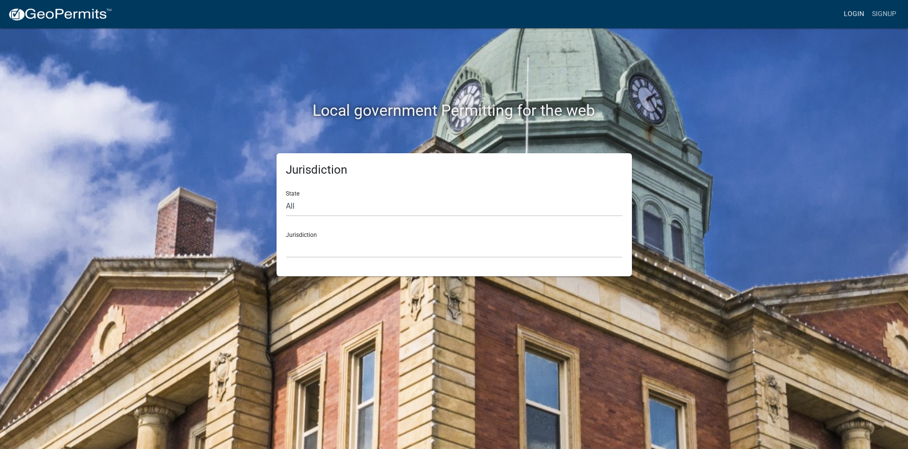
click at [847, 13] on link "Login" at bounding box center [854, 14] width 28 height 18
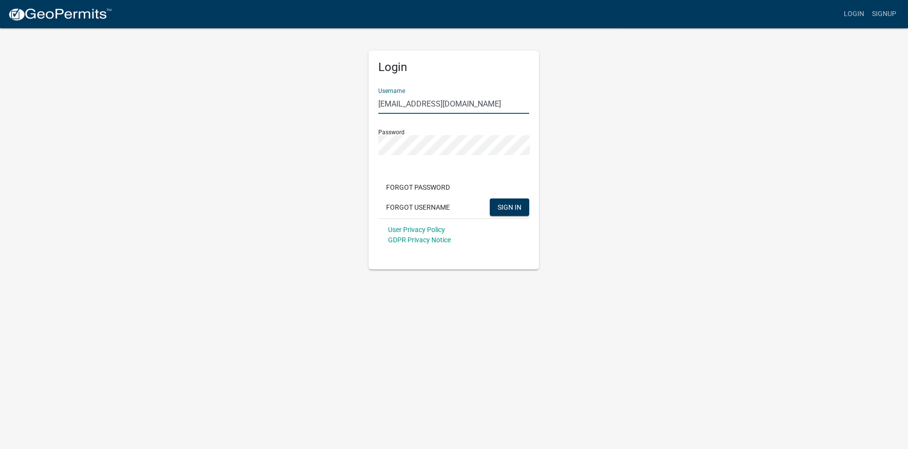
drag, startPoint x: 466, startPoint y: 106, endPoint x: 369, endPoint y: 113, distance: 97.6
click at [369, 113] on div "Login Username [EMAIL_ADDRESS][DOMAIN_NAME] Password Forgot Password Forgot Use…" at bounding box center [453, 160] width 170 height 219
type input "s"
click at [503, 201] on button "SIGN IN" at bounding box center [509, 208] width 39 height 18
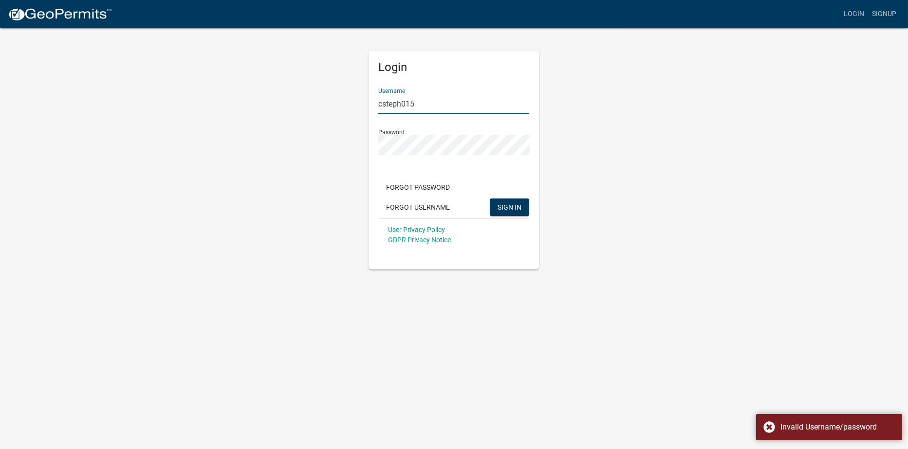
drag, startPoint x: 442, startPoint y: 104, endPoint x: 384, endPoint y: 105, distance: 57.9
click at [384, 105] on input "csteph015" at bounding box center [453, 104] width 151 height 20
type input "c"
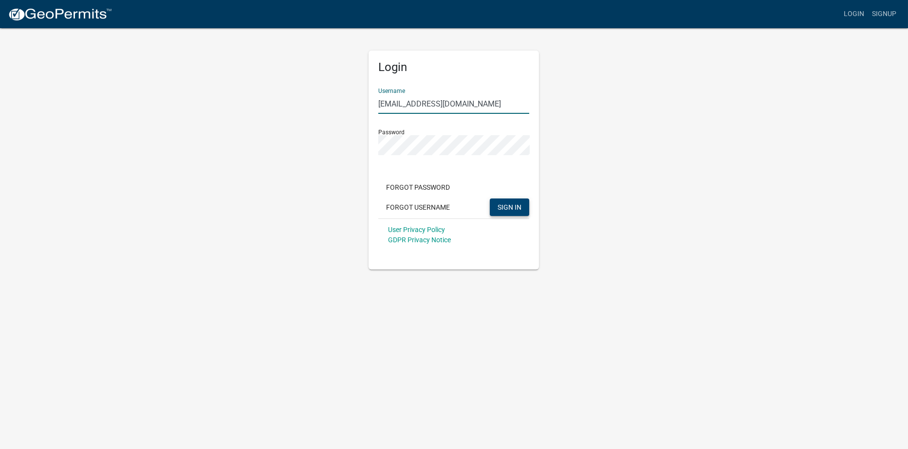
type input "[EMAIL_ADDRESS][DOMAIN_NAME]"
click at [504, 207] on span "SIGN IN" at bounding box center [509, 207] width 24 height 8
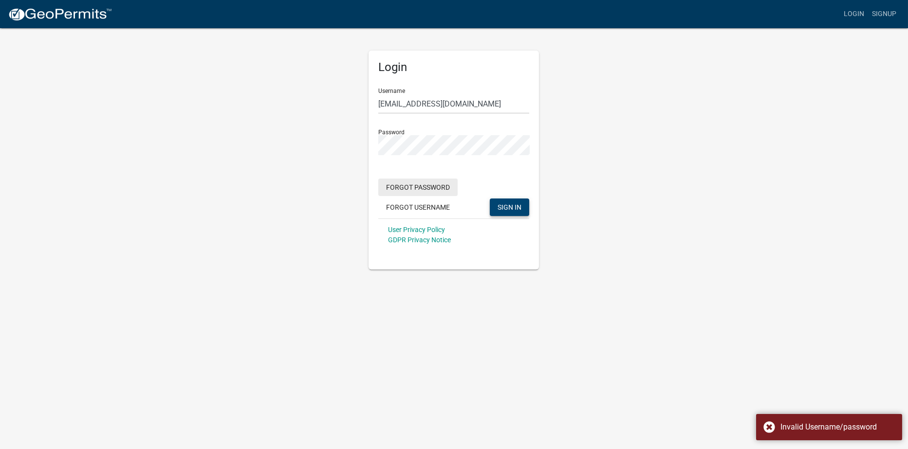
click at [434, 189] on button "Forgot Password" at bounding box center [417, 188] width 79 height 18
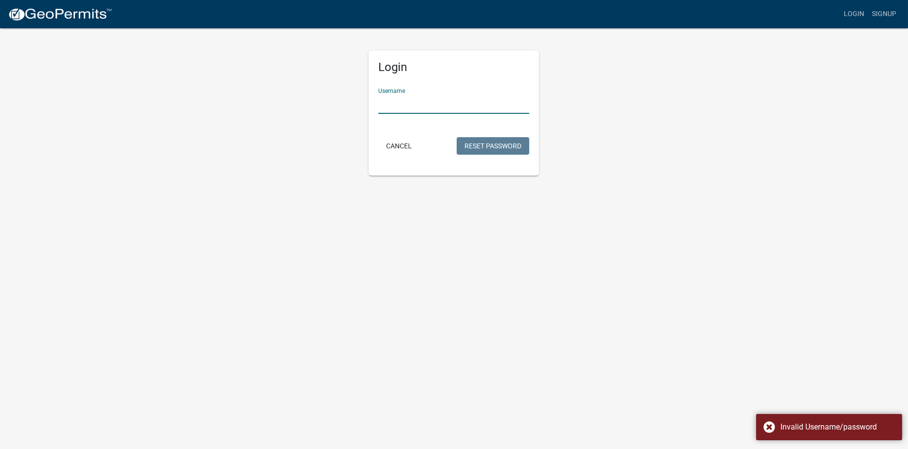
click at [407, 105] on input "Username" at bounding box center [453, 104] width 151 height 20
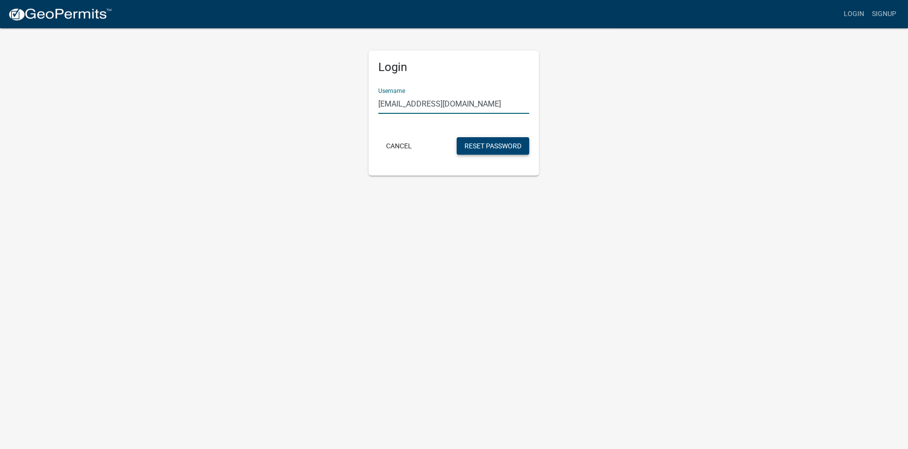
type input "[EMAIL_ADDRESS][DOMAIN_NAME]"
click at [471, 146] on button "Reset Password" at bounding box center [493, 146] width 73 height 18
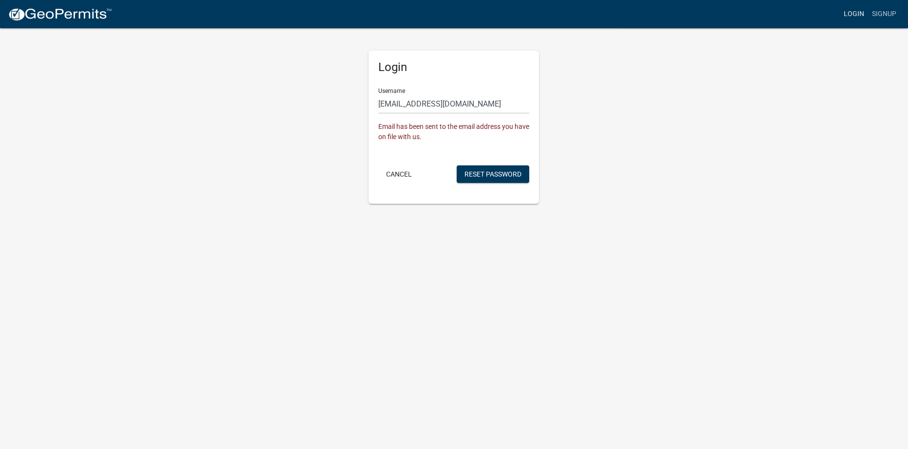
click at [855, 11] on link "Login" at bounding box center [854, 14] width 28 height 18
click at [848, 11] on link "Login" at bounding box center [854, 14] width 28 height 18
click at [398, 176] on button "Cancel" at bounding box center [398, 174] width 41 height 18
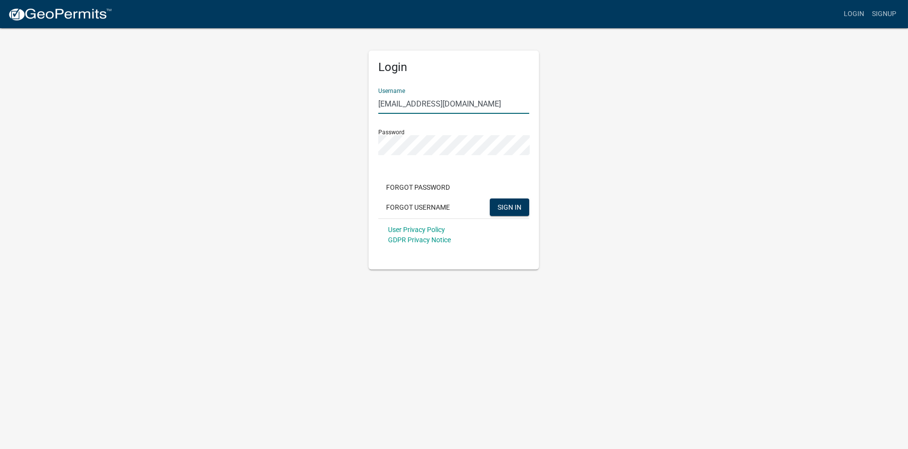
drag, startPoint x: 481, startPoint y: 108, endPoint x: 356, endPoint y: 107, distance: 125.1
click at [356, 107] on div "Login Username [EMAIL_ADDRESS][DOMAIN_NAME] Password Forgot Password Forgot Use…" at bounding box center [454, 148] width 555 height 242
click at [483, 100] on input "[EMAIL_ADDRESS][DOMAIN_NAME]" at bounding box center [453, 104] width 151 height 20
type input "[EMAIL_ADDRESS][DOMAIN_NAME]"
click at [508, 209] on span "SIGN IN" at bounding box center [509, 207] width 24 height 8
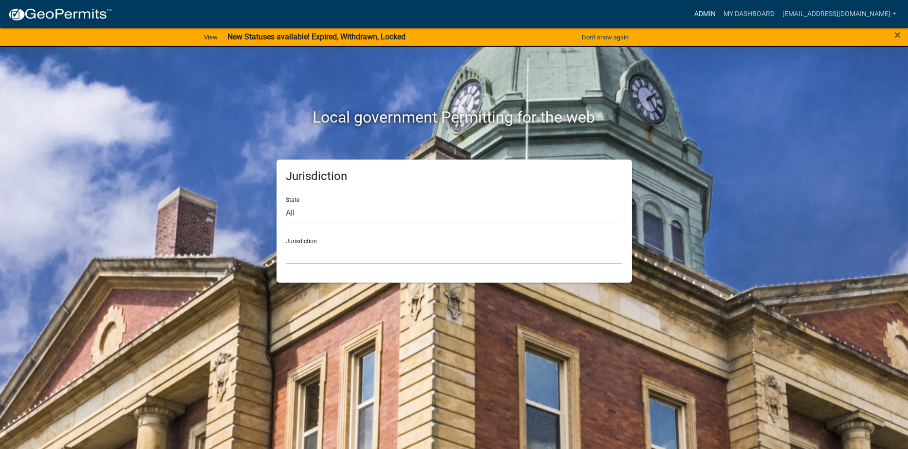
click at [719, 13] on link "Admin" at bounding box center [704, 14] width 29 height 18
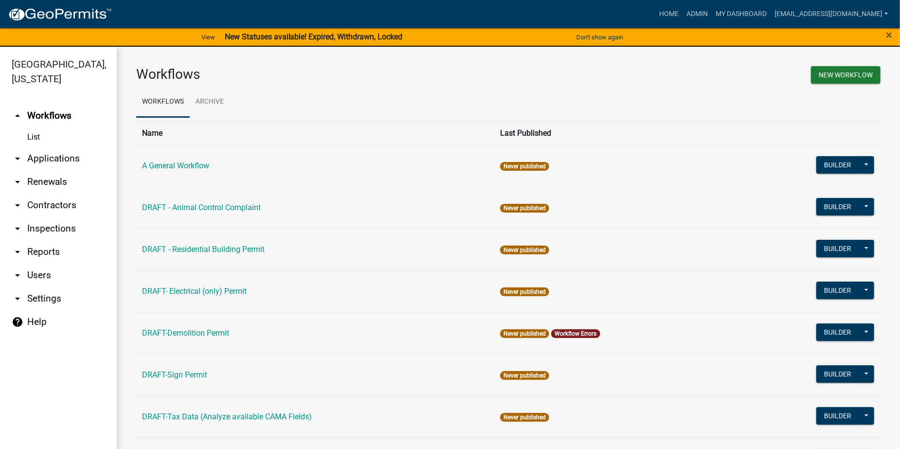
click at [41, 273] on link "arrow_drop_down Users" at bounding box center [58, 275] width 117 height 23
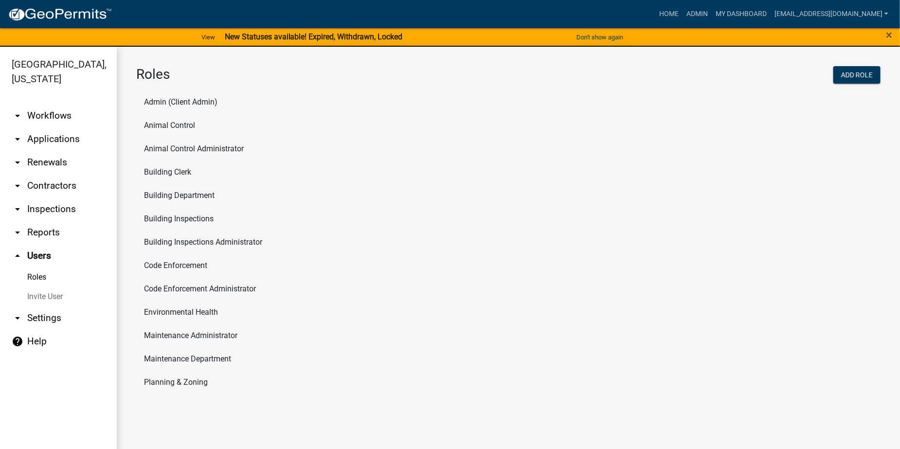
click at [200, 359] on li "Maintenance Department" at bounding box center [508, 358] width 745 height 23
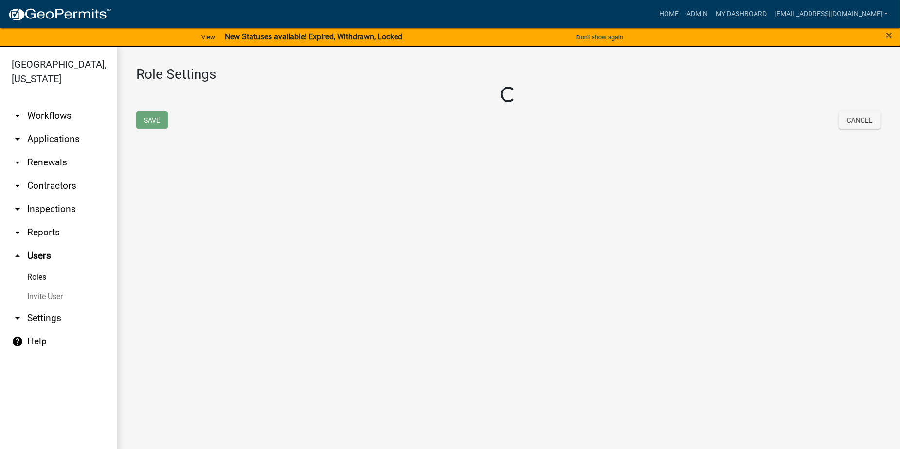
select select "4: red"
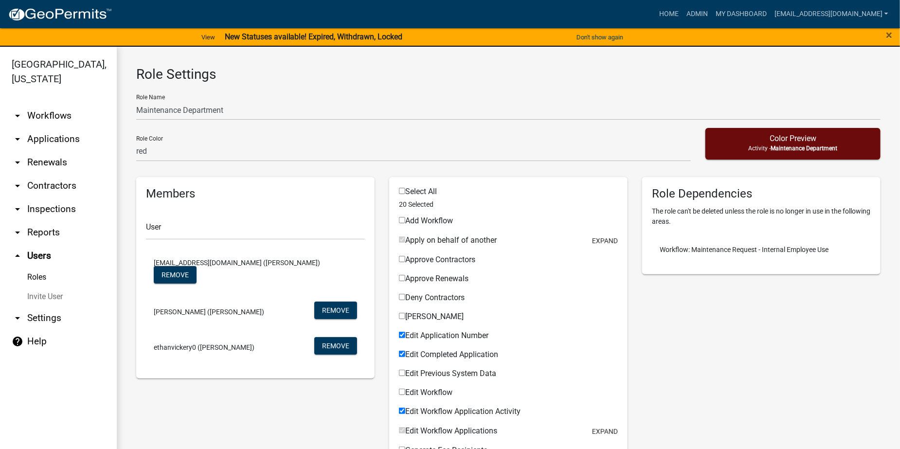
scroll to position [49, 0]
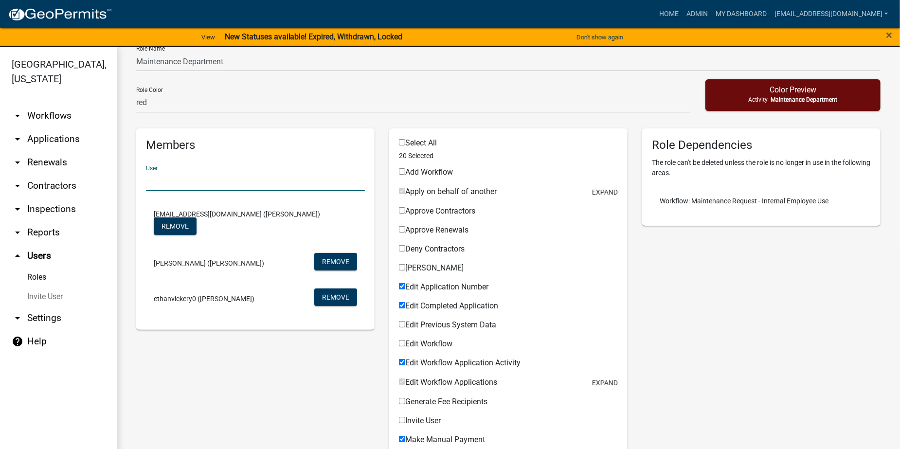
click at [211, 184] on input "text" at bounding box center [255, 181] width 219 height 20
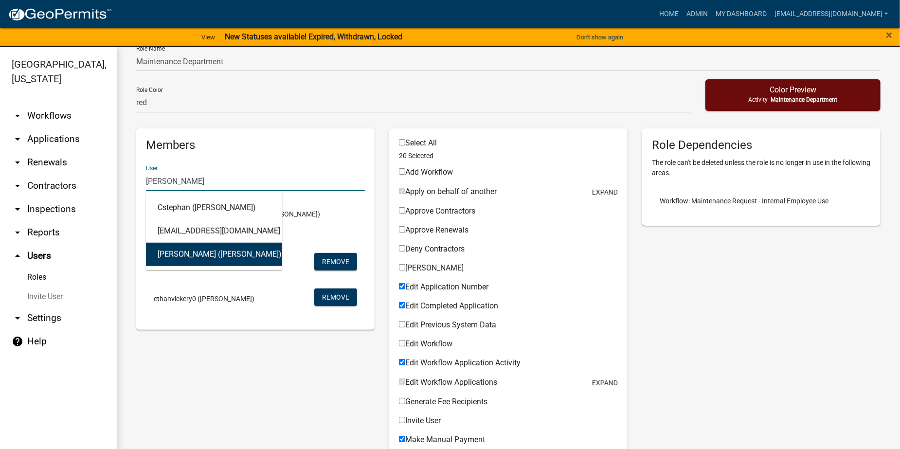
type input "[PERSON_NAME]"
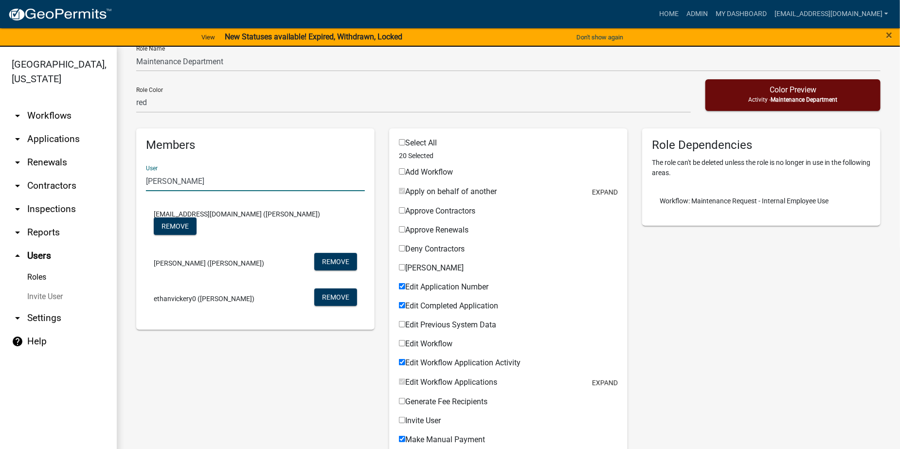
drag, startPoint x: 181, startPoint y: 183, endPoint x: 132, endPoint y: 183, distance: 49.2
